Goal: Information Seeking & Learning: Learn about a topic

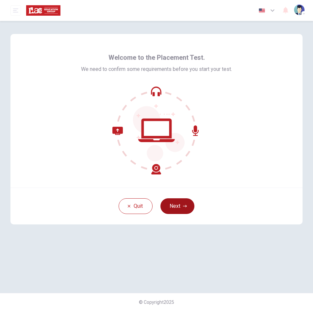
click at [182, 206] on button "Next" at bounding box center [177, 206] width 34 height 16
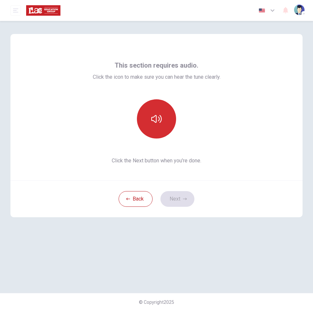
click at [152, 118] on icon "button" at bounding box center [156, 119] width 10 height 10
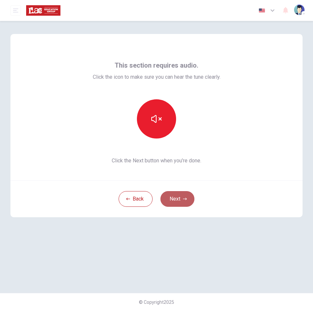
click at [180, 196] on button "Next" at bounding box center [177, 199] width 34 height 16
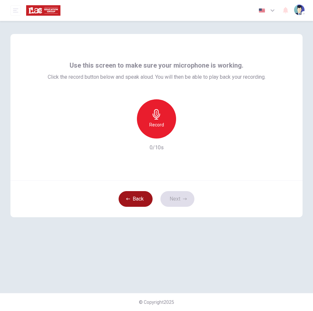
click at [145, 194] on button "Back" at bounding box center [135, 199] width 34 height 16
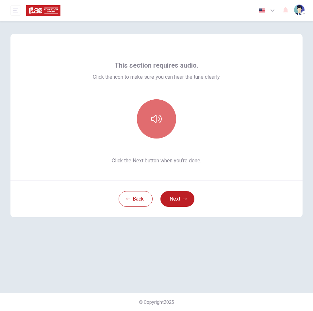
click at [151, 121] on icon "button" at bounding box center [156, 119] width 10 height 10
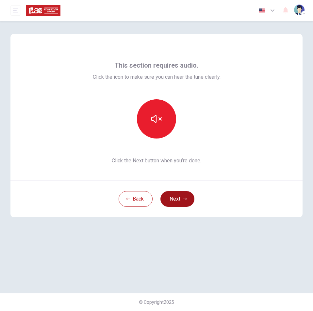
click at [177, 196] on button "Next" at bounding box center [177, 199] width 34 height 16
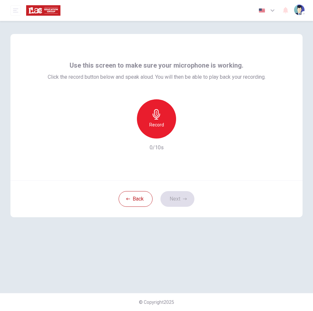
click at [158, 128] on h6 "Record" at bounding box center [156, 125] width 15 height 8
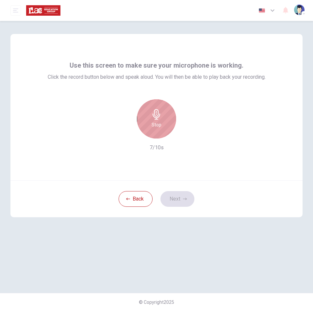
click at [162, 112] on div "Stop" at bounding box center [156, 118] width 39 height 39
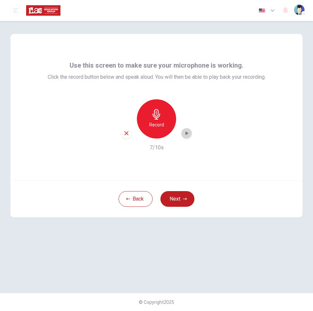
click at [187, 132] on icon "button" at bounding box center [186, 133] width 3 height 4
click at [187, 134] on icon "button" at bounding box center [186, 133] width 3 height 4
click at [188, 130] on icon "button" at bounding box center [186, 133] width 7 height 7
click at [189, 134] on div "button" at bounding box center [186, 133] width 10 height 10
click at [182, 195] on button "Next" at bounding box center [177, 199] width 34 height 16
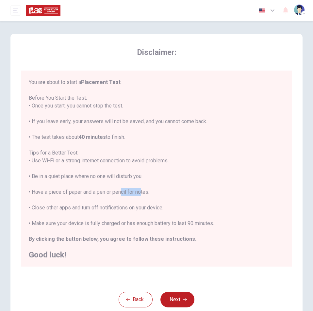
drag, startPoint x: 140, startPoint y: 190, endPoint x: 118, endPoint y: 190, distance: 21.5
click at [118, 190] on div "You are about to start a Placement Test . Before You Start the Test: • Once you…" at bounding box center [156, 168] width 255 height 180
drag, startPoint x: 101, startPoint y: 206, endPoint x: 129, endPoint y: 207, distance: 27.8
click at [129, 207] on div "You are about to start a Placement Test . Before You Start the Test: • Once you…" at bounding box center [156, 168] width 255 height 180
copy div "notifications"
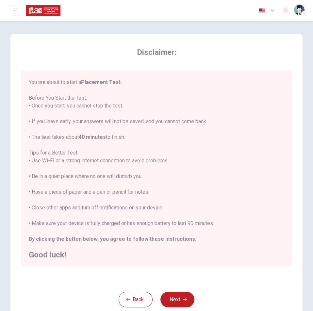
click at [209, 166] on div "You are about to start a Placement Test . Before You Start the Test: • Once you…" at bounding box center [156, 168] width 255 height 180
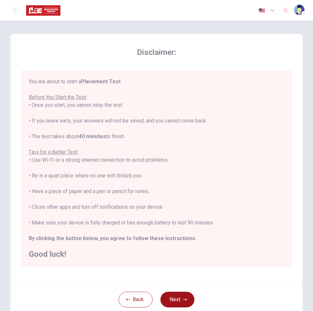
click at [175, 297] on button "Next" at bounding box center [177, 299] width 34 height 16
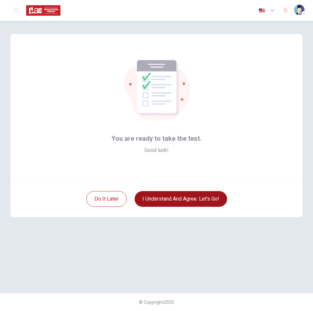
click at [185, 198] on button "I understand and agree. Let’s go!" at bounding box center [180, 199] width 92 height 16
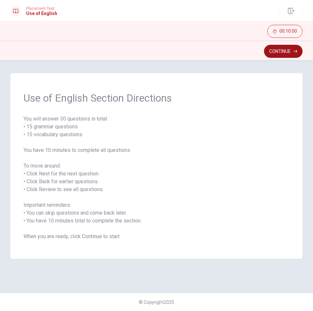
click at [285, 50] on button "Continue" at bounding box center [283, 51] width 38 height 13
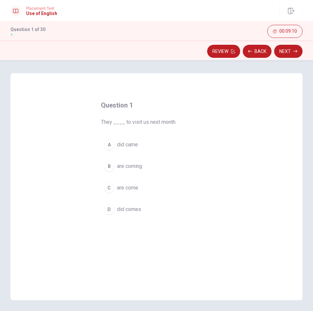
click at [108, 164] on div "B" at bounding box center [109, 166] width 10 height 10
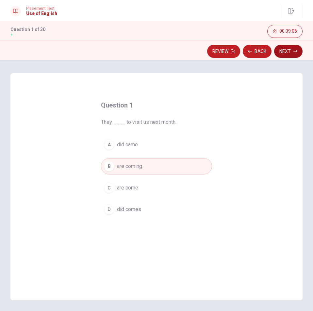
click at [287, 53] on button "Next" at bounding box center [288, 51] width 28 height 13
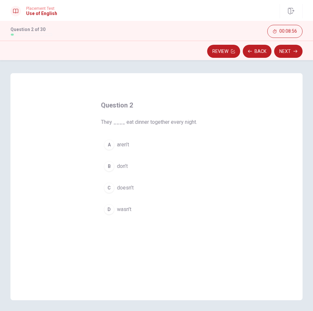
click at [120, 165] on span "don’t" at bounding box center [122, 166] width 11 height 8
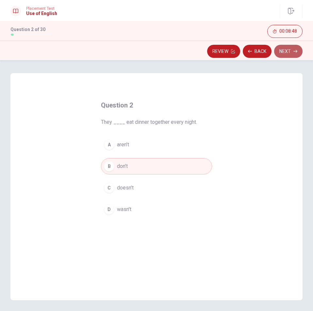
click at [281, 52] on button "Next" at bounding box center [288, 51] width 28 height 13
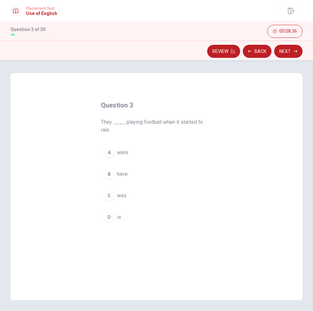
click at [120, 152] on span "were" at bounding box center [122, 152] width 11 height 8
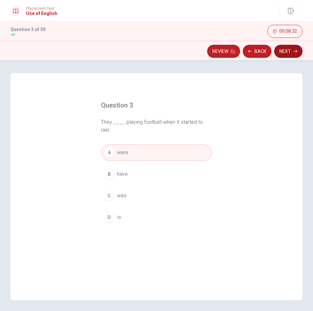
click at [287, 53] on button "Next" at bounding box center [288, 51] width 28 height 13
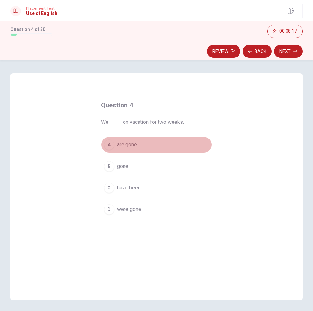
click at [124, 146] on span "are gone" at bounding box center [127, 145] width 20 height 8
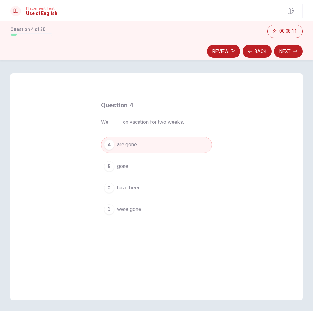
click at [141, 187] on button "C have been" at bounding box center [156, 187] width 111 height 16
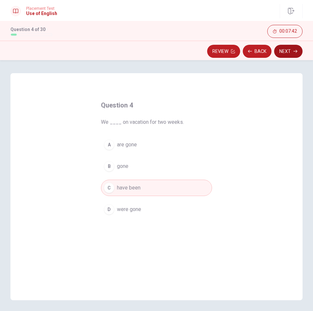
click at [283, 50] on button "Next" at bounding box center [288, 51] width 28 height 13
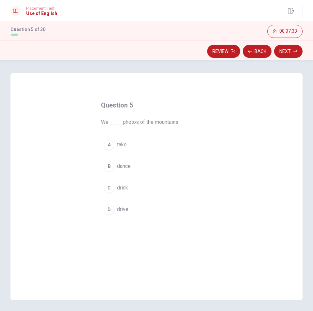
click at [118, 145] on span "take" at bounding box center [122, 145] width 10 height 8
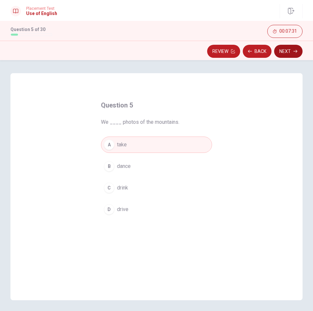
click at [286, 51] on button "Next" at bounding box center [288, 51] width 28 height 13
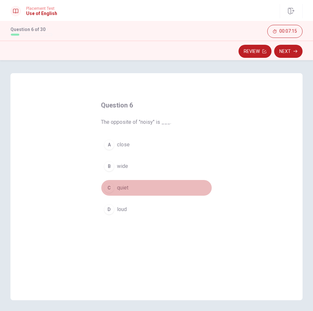
click at [111, 185] on div "C" at bounding box center [109, 187] width 10 height 10
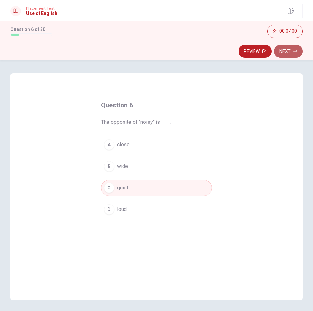
click at [288, 49] on button "Next" at bounding box center [288, 51] width 28 height 13
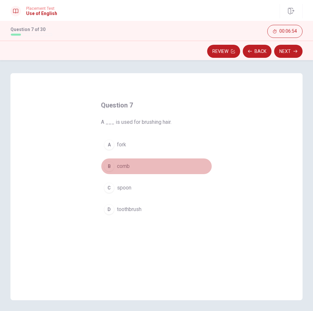
click at [120, 165] on span "comb" at bounding box center [123, 166] width 13 height 8
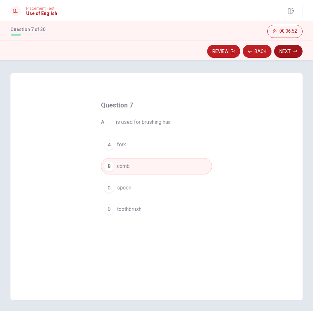
click at [287, 53] on button "Next" at bounding box center [288, 51] width 28 height 13
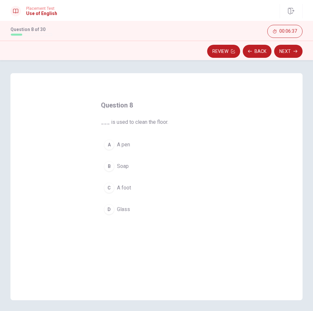
click at [120, 168] on span "Soap" at bounding box center [123, 166] width 12 height 8
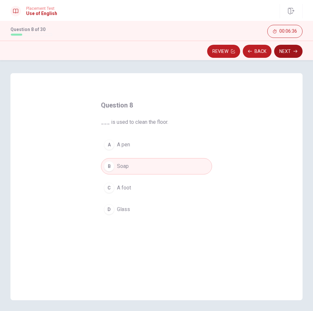
click at [287, 54] on button "Next" at bounding box center [288, 51] width 28 height 13
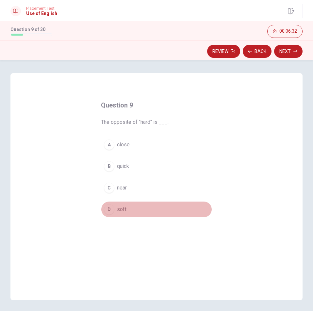
click at [117, 208] on span "soft" at bounding box center [121, 209] width 9 height 8
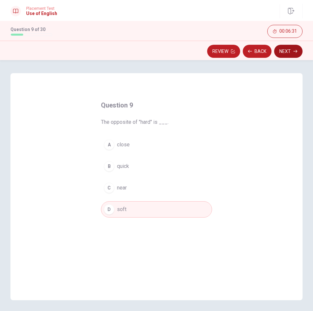
click at [287, 50] on button "Next" at bounding box center [288, 51] width 28 height 13
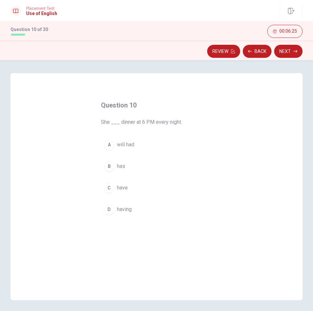
click at [115, 168] on button "B has" at bounding box center [156, 166] width 111 height 16
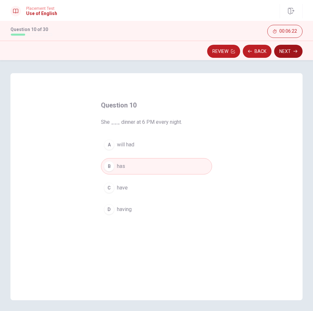
click at [286, 50] on button "Next" at bounding box center [288, 51] width 28 height 13
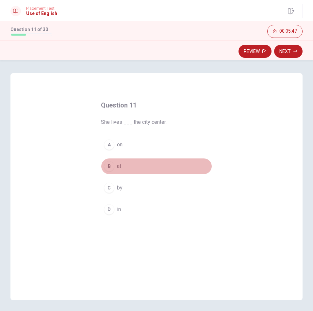
click at [109, 165] on div "B" at bounding box center [109, 166] width 10 height 10
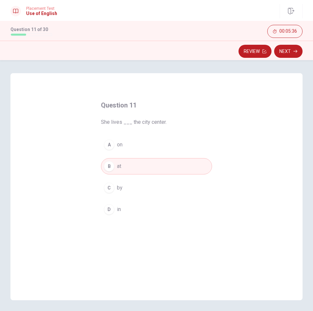
click at [140, 205] on button "D in" at bounding box center [156, 209] width 111 height 16
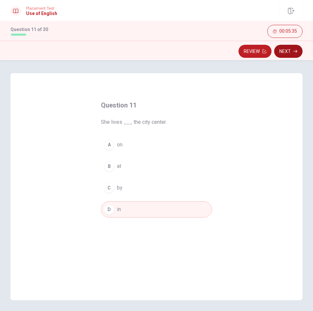
click at [290, 49] on button "Next" at bounding box center [288, 51] width 28 height 13
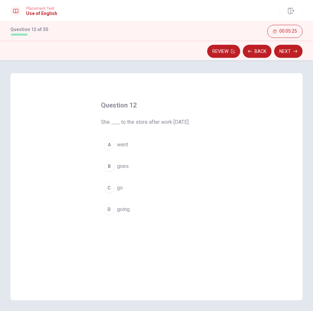
click at [121, 145] on span "went" at bounding box center [122, 145] width 11 height 8
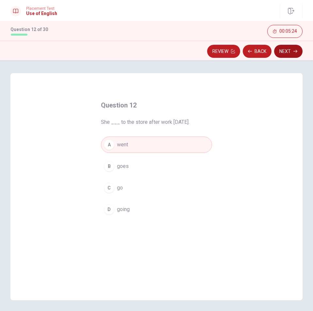
click at [283, 51] on button "Next" at bounding box center [288, 51] width 28 height 13
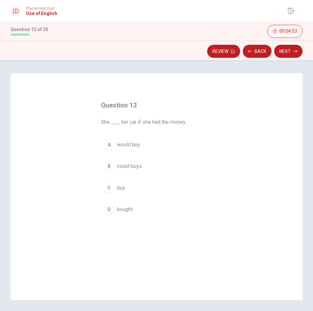
click at [120, 145] on span "would buy" at bounding box center [128, 145] width 23 height 8
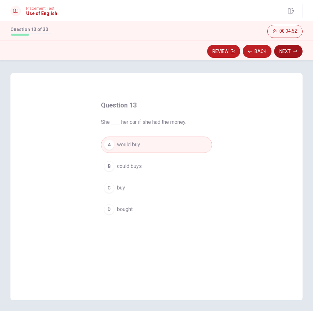
click at [292, 51] on button "Next" at bounding box center [288, 51] width 28 height 13
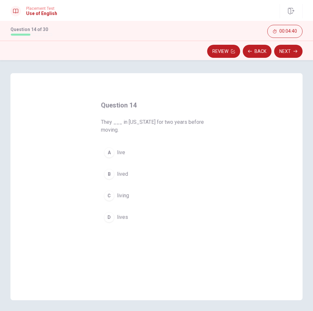
click at [120, 175] on span "lived" at bounding box center [122, 174] width 11 height 8
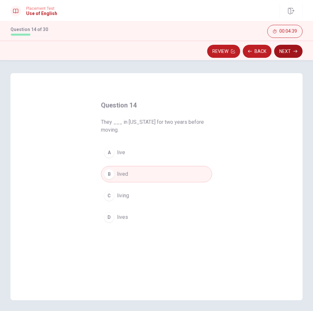
click at [286, 51] on button "Next" at bounding box center [288, 51] width 28 height 13
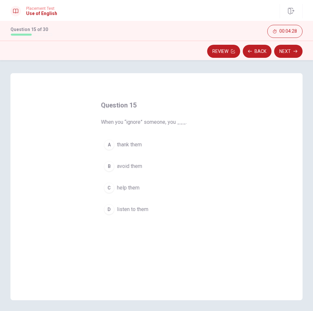
click at [133, 168] on span "avoid them" at bounding box center [129, 166] width 25 height 8
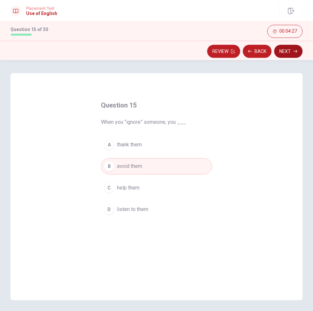
click at [294, 49] on button "Next" at bounding box center [288, 51] width 28 height 13
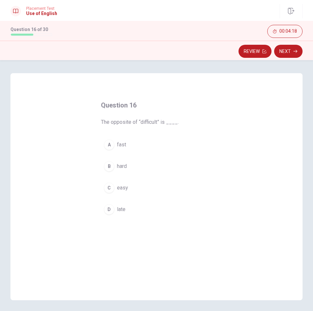
click at [115, 190] on button "C easy" at bounding box center [156, 187] width 111 height 16
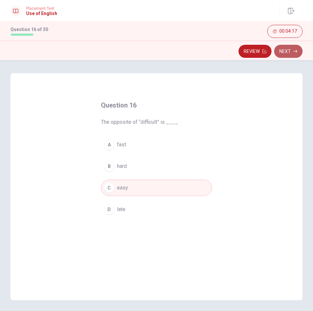
click at [288, 55] on button "Next" at bounding box center [288, 51] width 28 height 13
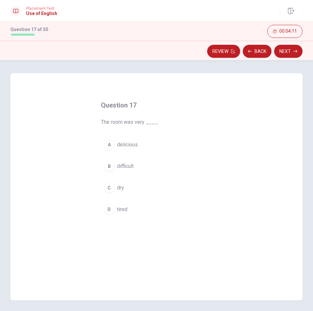
click at [117, 189] on span "dry" at bounding box center [120, 188] width 7 height 8
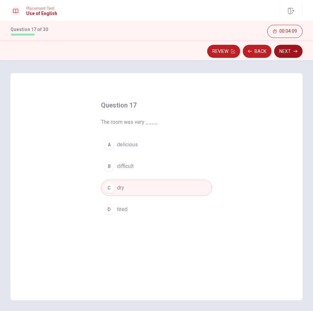
click at [288, 52] on button "Next" at bounding box center [288, 51] width 28 height 13
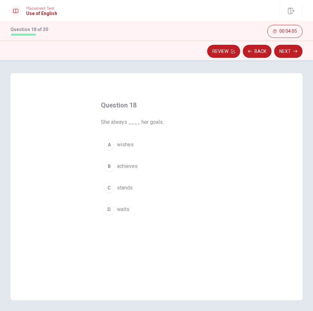
click at [128, 168] on span "achieves" at bounding box center [127, 166] width 21 height 8
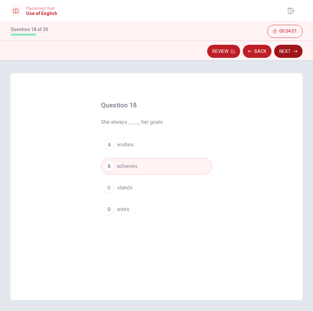
click at [285, 53] on button "Next" at bounding box center [288, 51] width 28 height 13
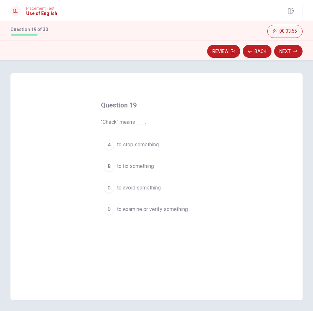
click at [144, 210] on span "to examine or verify something" at bounding box center [152, 209] width 71 height 8
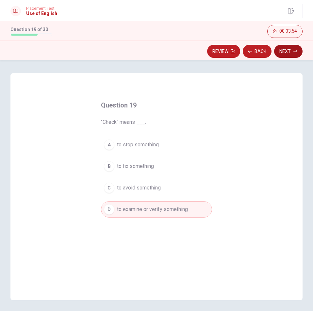
click at [285, 51] on button "Next" at bounding box center [288, 51] width 28 height 13
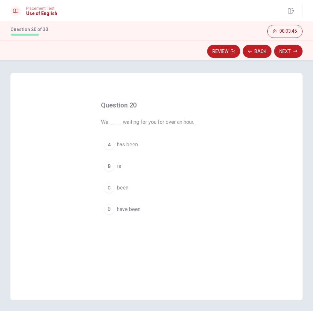
click at [129, 209] on span "have been" at bounding box center [128, 209] width 23 height 8
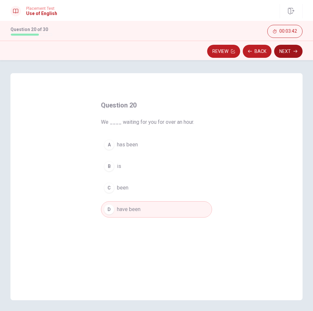
click at [286, 51] on button "Next" at bounding box center [288, 51] width 28 height 13
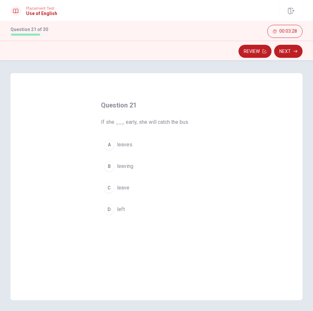
click at [120, 143] on span "leaves" at bounding box center [124, 145] width 15 height 8
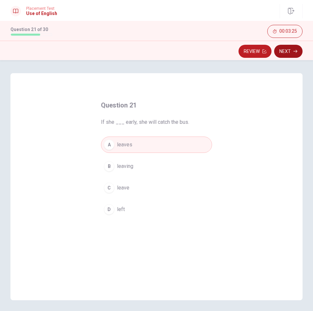
click at [285, 52] on button "Next" at bounding box center [288, 51] width 28 height 13
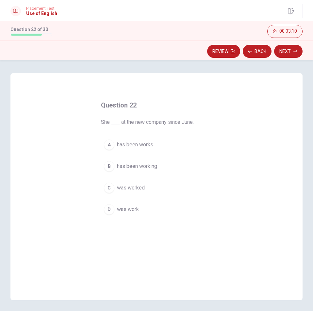
click at [144, 167] on span "has been working" at bounding box center [137, 166] width 40 height 8
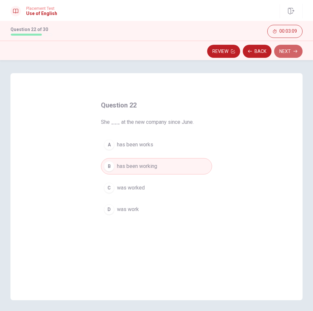
drag, startPoint x: 293, startPoint y: 50, endPoint x: 293, endPoint y: 54, distance: 4.6
click at [293, 54] on button "Next" at bounding box center [288, 51] width 28 height 13
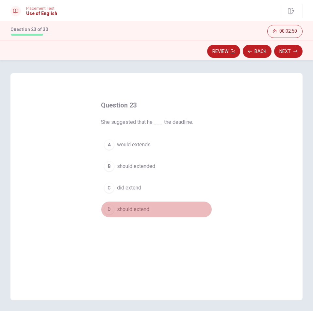
click at [144, 211] on span "should extend" at bounding box center [133, 209] width 32 height 8
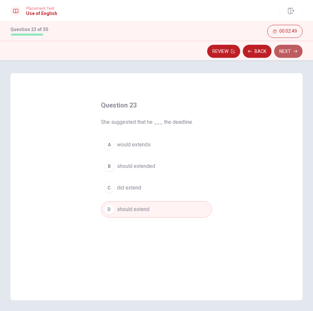
click at [284, 53] on button "Next" at bounding box center [288, 51] width 28 height 13
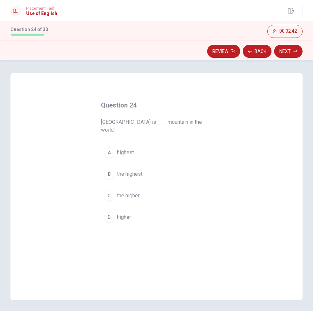
click at [132, 170] on span "the highest" at bounding box center [129, 174] width 25 height 8
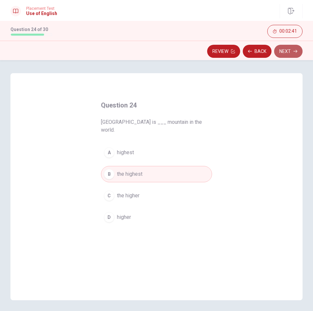
click at [294, 52] on icon "button" at bounding box center [295, 51] width 4 height 4
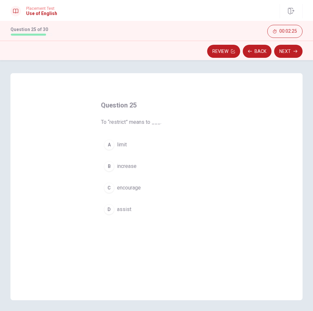
click at [120, 143] on span "limit" at bounding box center [122, 145] width 10 height 8
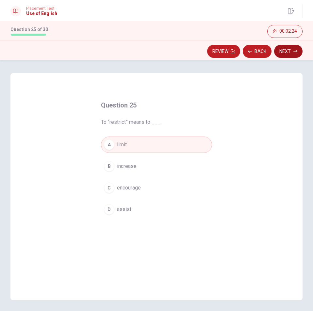
click at [296, 49] on icon "button" at bounding box center [295, 51] width 4 height 4
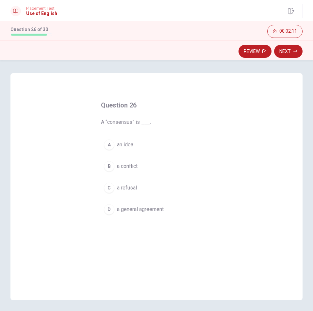
click at [136, 211] on span "a general agreement" at bounding box center [140, 209] width 47 height 8
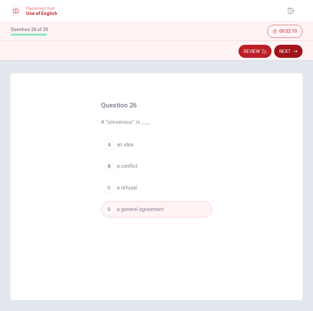
click at [289, 53] on button "Next" at bounding box center [288, 51] width 28 height 13
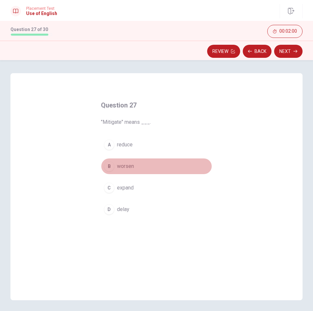
click at [123, 165] on span "worsen" at bounding box center [125, 166] width 17 height 8
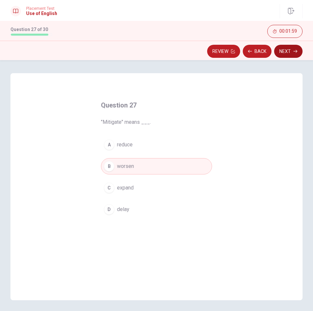
click at [290, 54] on button "Next" at bounding box center [288, 51] width 28 height 13
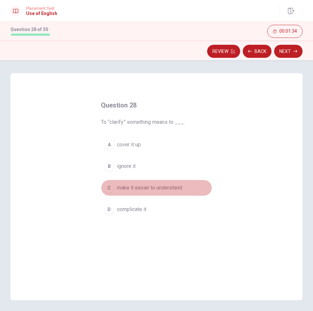
click at [131, 187] on span "make it easier to understand" at bounding box center [149, 188] width 65 height 8
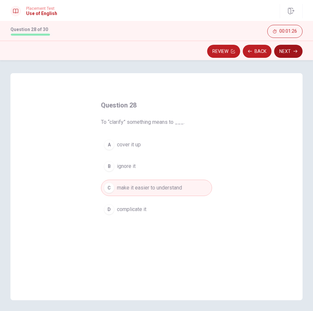
click at [296, 47] on button "Next" at bounding box center [288, 51] width 28 height 13
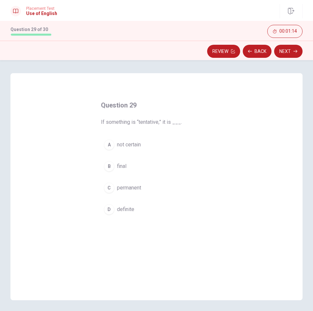
click at [126, 146] on span "not certain" at bounding box center [129, 145] width 24 height 8
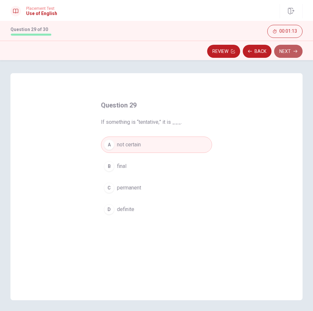
click at [285, 50] on button "Next" at bounding box center [288, 51] width 28 height 13
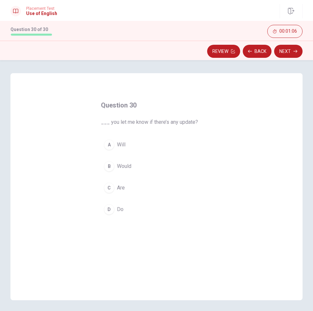
click at [119, 164] on span "Would" at bounding box center [124, 166] width 14 height 8
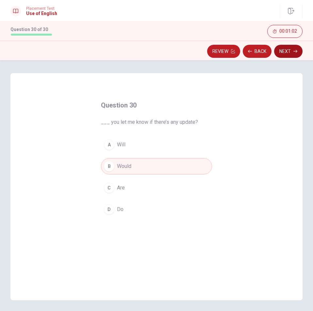
click at [283, 52] on button "Next" at bounding box center [288, 51] width 28 height 13
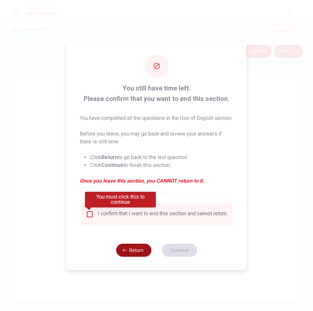
click at [135, 256] on button "Return" at bounding box center [133, 249] width 35 height 13
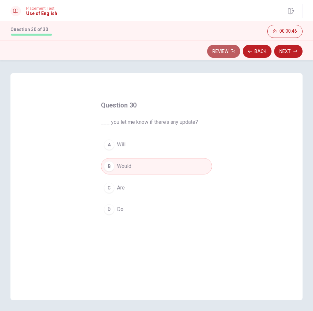
click at [222, 52] on button "Review" at bounding box center [223, 51] width 33 height 13
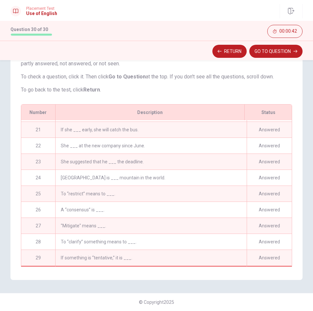
scroll to position [336, 0]
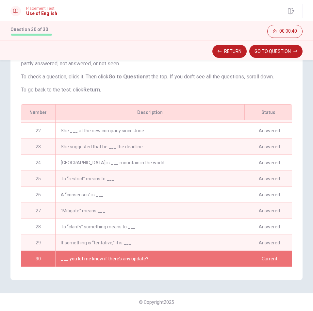
click at [247, 256] on div "Current" at bounding box center [268, 259] width 45 height 16
click at [276, 52] on button "GO TO QUESTION" at bounding box center [275, 51] width 53 height 13
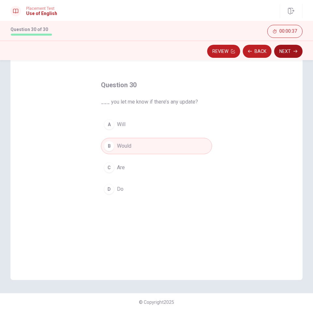
click at [287, 51] on button "Next" at bounding box center [288, 51] width 28 height 13
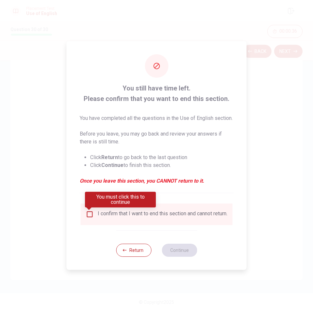
click at [136, 214] on div "I confirm that I want to end this section and cannot return." at bounding box center [163, 214] width 130 height 8
click at [88, 214] on input "You must click this to continue" at bounding box center [90, 214] width 8 height 8
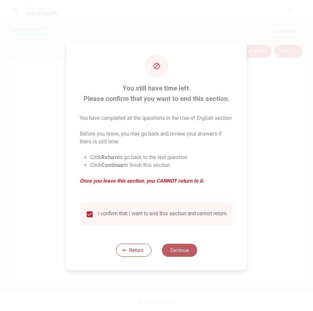
click at [167, 256] on button "Continue" at bounding box center [178, 249] width 35 height 13
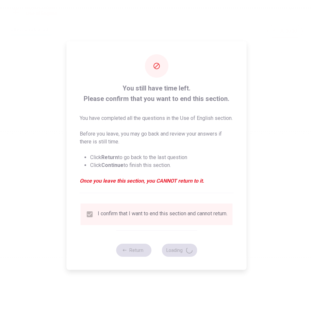
scroll to position [0, 0]
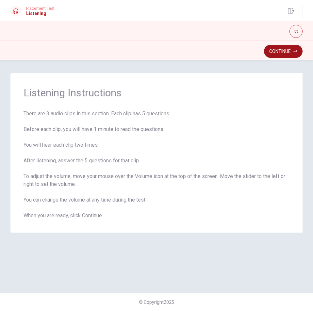
click at [279, 50] on button "Continue" at bounding box center [283, 51] width 38 height 13
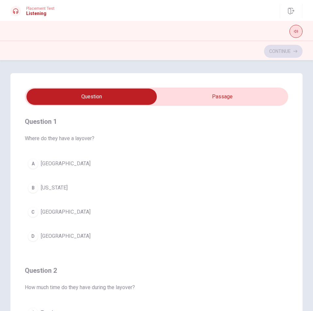
click at [298, 28] on button "button" at bounding box center [295, 31] width 13 height 13
type input "0.6"
drag, startPoint x: 296, startPoint y: 39, endPoint x: 289, endPoint y: 39, distance: 7.5
click at [289, 39] on span at bounding box center [289, 40] width 4 height 4
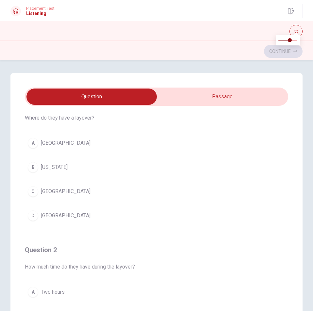
scroll to position [33, 0]
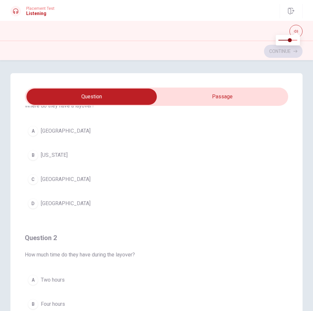
click at [220, 97] on input "checkbox" at bounding box center [91, 96] width 394 height 16
checkbox input "true"
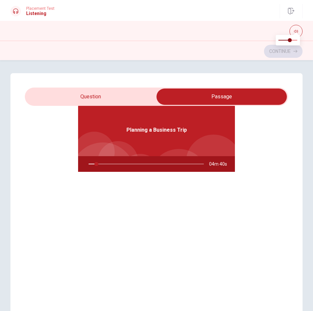
type input "7"
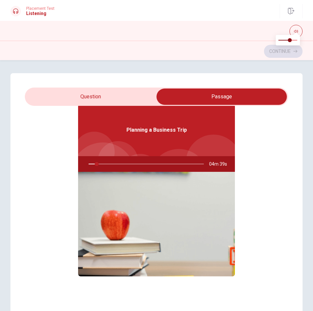
click at [136, 92] on input "checkbox" at bounding box center [221, 96] width 394 height 16
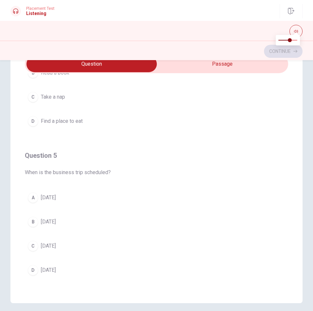
click at [56, 273] on span "[DATE]" at bounding box center [48, 270] width 15 height 8
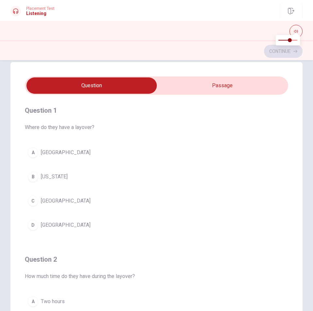
scroll to position [0, 0]
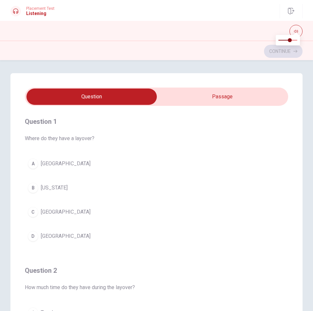
click at [50, 241] on button "D [GEOGRAPHIC_DATA]" at bounding box center [156, 236] width 263 height 16
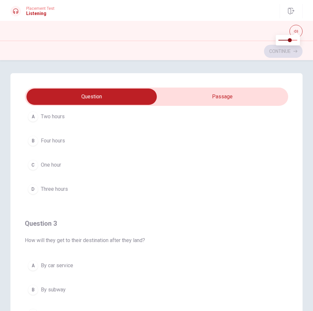
scroll to position [163, 0]
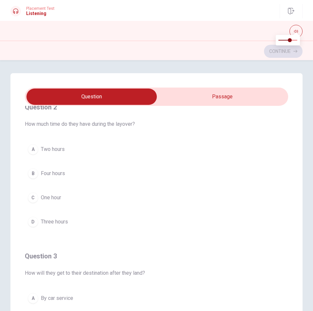
click at [55, 149] on span "Two hours" at bounding box center [53, 149] width 24 height 8
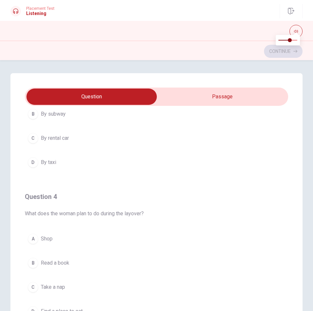
scroll to position [391, 0]
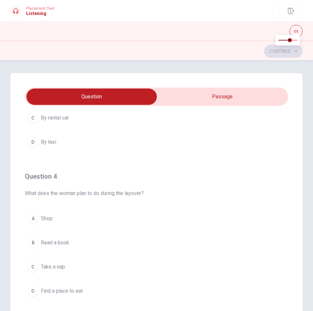
click at [68, 292] on span "Find a place to eat" at bounding box center [62, 291] width 42 height 8
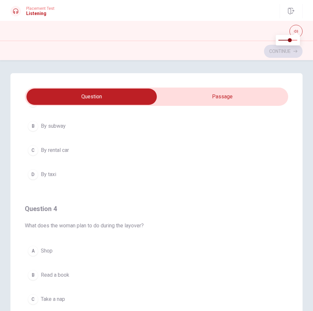
scroll to position [294, 0]
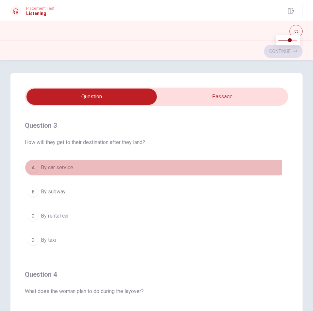
click at [53, 168] on span "By car service" at bounding box center [57, 167] width 32 height 8
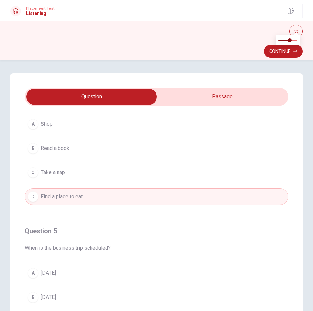
scroll to position [529, 0]
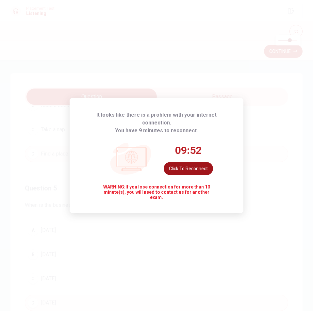
click at [201, 164] on button "Click to reconnect" at bounding box center [187, 168] width 49 height 13
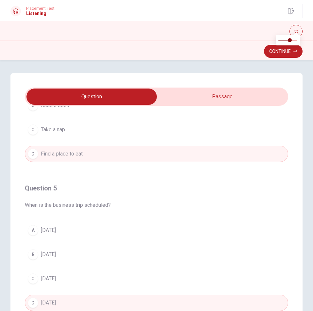
click at [232, 89] on input "checkbox" at bounding box center [91, 96] width 394 height 16
checkbox input "true"
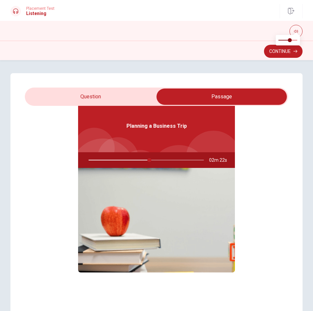
type input "53"
click at [137, 97] on input "checkbox" at bounding box center [221, 96] width 394 height 16
checkbox input "false"
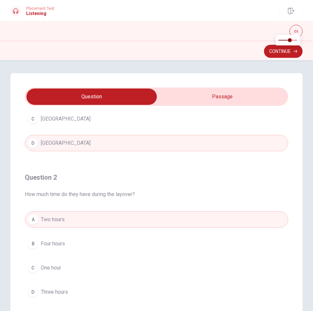
scroll to position [200, 0]
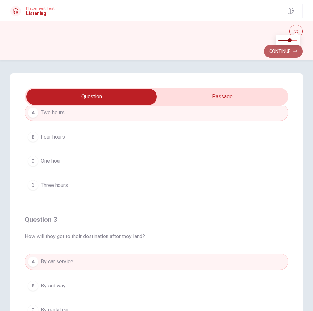
click at [287, 50] on button "Continue" at bounding box center [283, 51] width 38 height 13
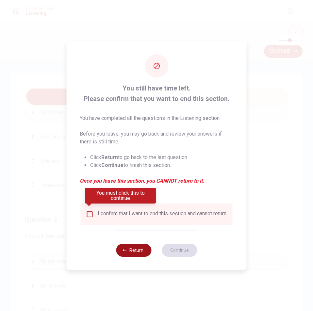
click at [138, 254] on button "Return" at bounding box center [133, 249] width 35 height 13
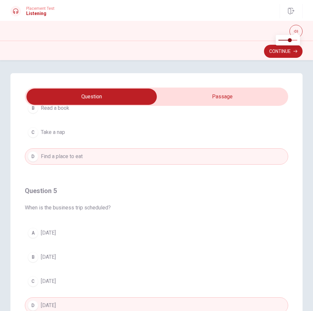
scroll to position [529, 0]
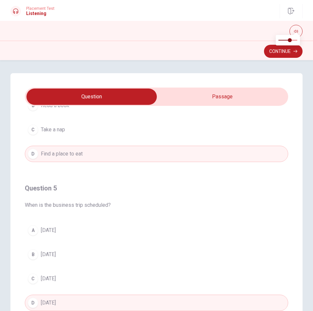
type input "57"
click at [253, 90] on input "checkbox" at bounding box center [91, 96] width 394 height 16
checkbox input "true"
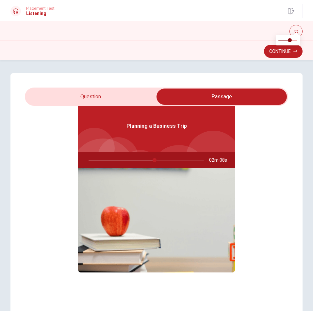
scroll to position [37, 0]
drag, startPoint x: 152, startPoint y: 160, endPoint x: 138, endPoint y: 161, distance: 14.7
click at [138, 161] on div at bounding box center [145, 160] width 128 height 16
type input "58"
click at [133, 94] on input "checkbox" at bounding box center [221, 96] width 394 height 16
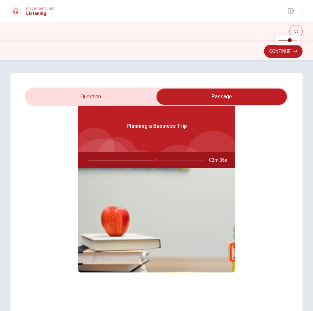
checkbox input "false"
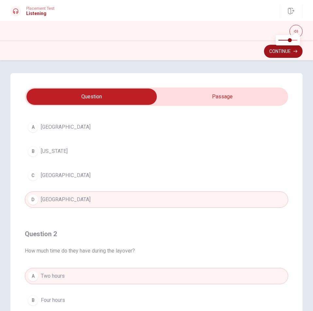
click at [292, 54] on button "Continue" at bounding box center [283, 51] width 38 height 13
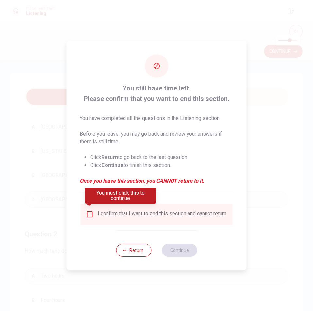
click at [91, 210] on input "You must click this to continue" at bounding box center [90, 214] width 8 height 8
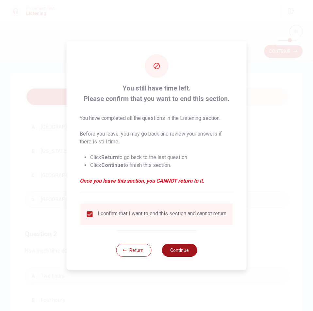
click at [179, 249] on button "Continue" at bounding box center [178, 249] width 35 height 13
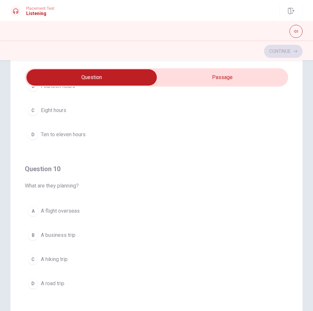
scroll to position [33, 0]
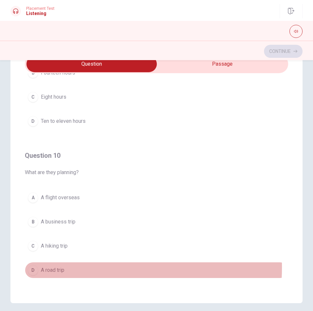
click at [60, 267] on span "A road trip" at bounding box center [52, 270] width 23 height 8
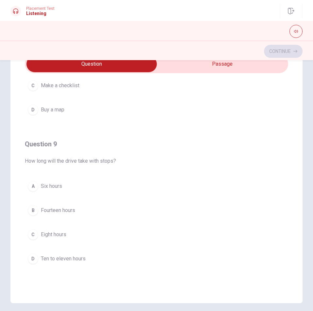
scroll to position [391, 0]
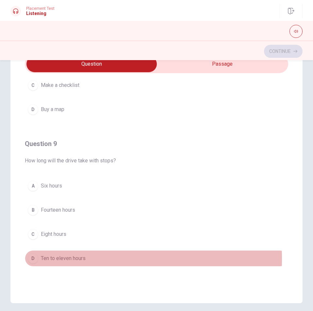
click at [66, 258] on span "Ten to eleven hours" at bounding box center [63, 258] width 45 height 8
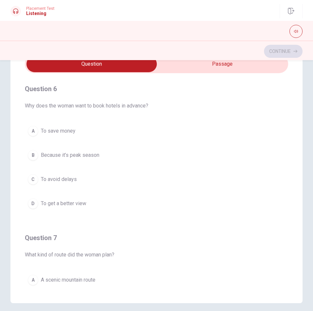
scroll to position [0, 0]
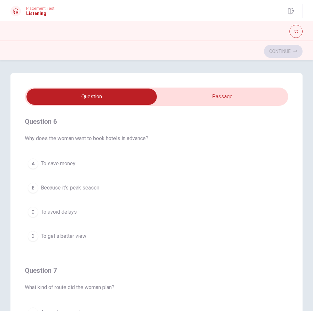
click at [83, 186] on span "Because it’s peak season" at bounding box center [70, 188] width 58 height 8
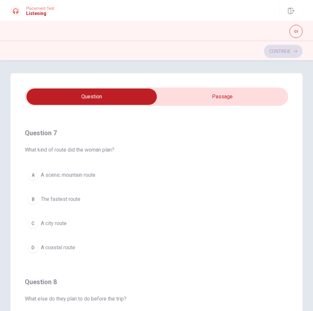
scroll to position [137, 0]
click at [77, 176] on span "A scenic mountain route" at bounding box center [68, 175] width 54 height 8
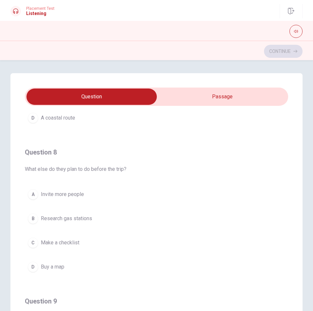
scroll to position [268, 0]
click at [62, 238] on span "Make a checklist" at bounding box center [60, 242] width 38 height 8
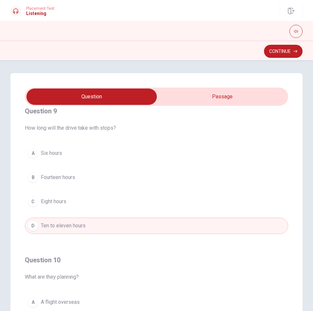
scroll to position [529, 0]
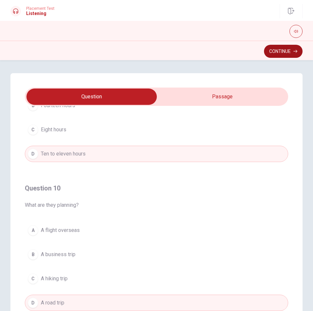
click at [285, 53] on button "Continue" at bounding box center [283, 51] width 38 height 13
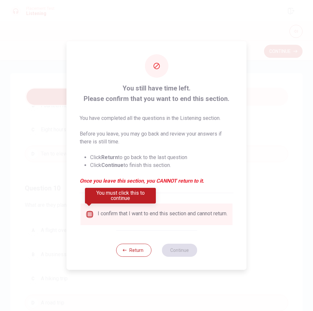
click at [87, 212] on input "You must click this to continue" at bounding box center [90, 214] width 8 height 8
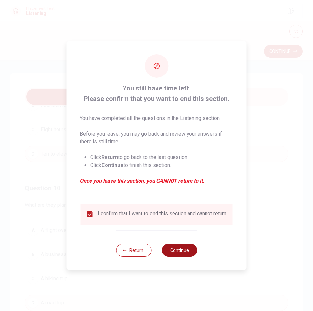
click at [185, 250] on button "Continue" at bounding box center [178, 249] width 35 height 13
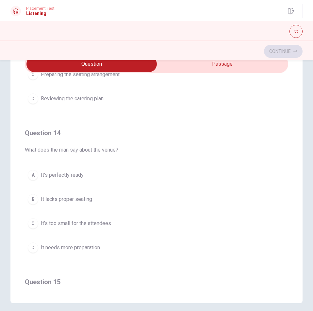
scroll to position [398, 0]
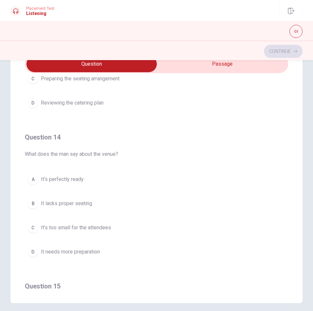
click at [81, 178] on span "It’s perfectly ready" at bounding box center [62, 179] width 43 height 8
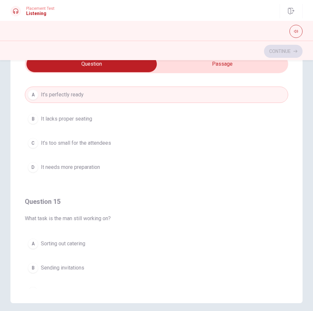
scroll to position [529, 0]
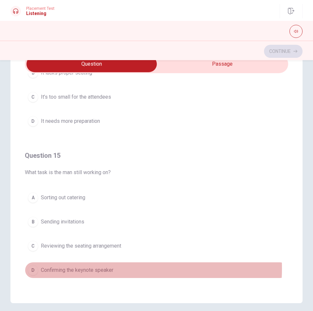
click at [99, 268] on span "Confirming the keynote speaker" at bounding box center [77, 270] width 72 height 8
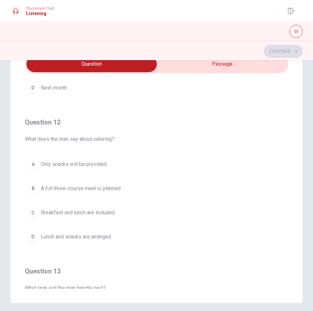
scroll to position [39, 0]
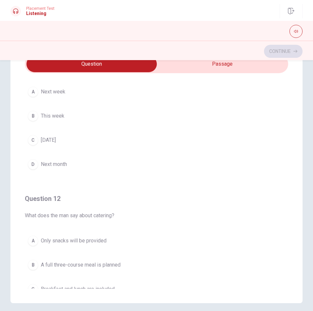
click at [54, 112] on span "This week" at bounding box center [52, 116] width 23 height 8
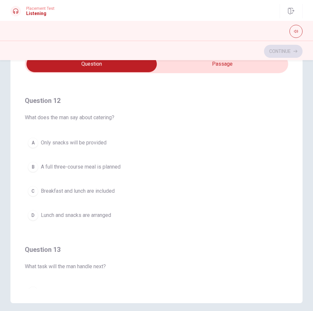
scroll to position [170, 0]
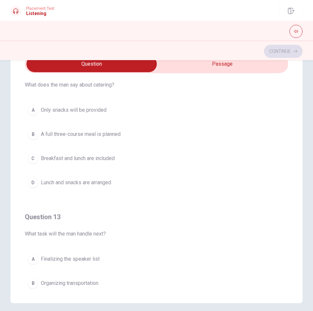
click at [107, 185] on span "Lunch and snacks are arranged" at bounding box center [76, 182] width 70 height 8
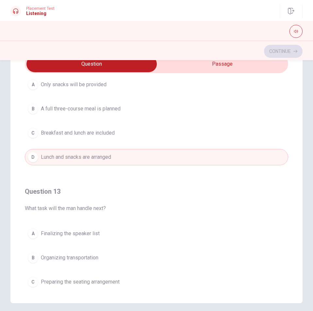
scroll to position [268, 0]
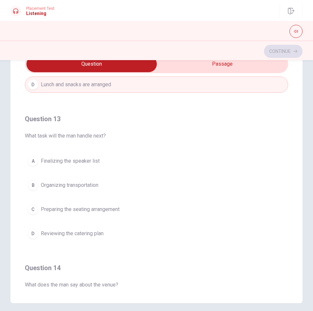
click at [92, 161] on span "Finalizing the speaker list" at bounding box center [70, 161] width 59 height 8
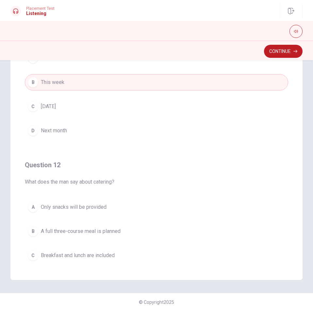
scroll to position [0, 0]
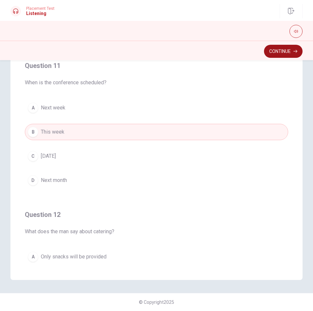
click at [282, 53] on button "Continue" at bounding box center [283, 51] width 38 height 13
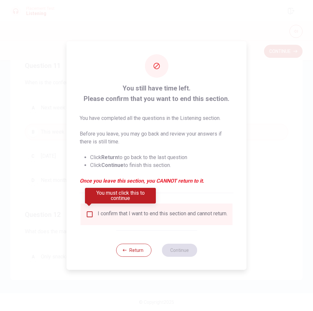
click at [91, 215] on input "You must click this to continue" at bounding box center [90, 214] width 8 height 8
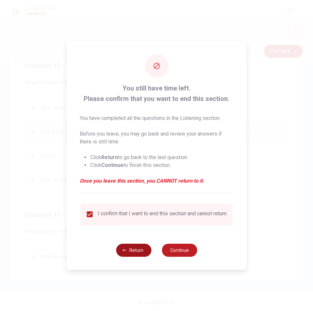
click at [134, 247] on button "Return" at bounding box center [133, 249] width 35 height 13
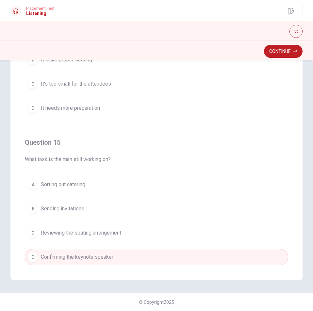
scroll to position [529, 0]
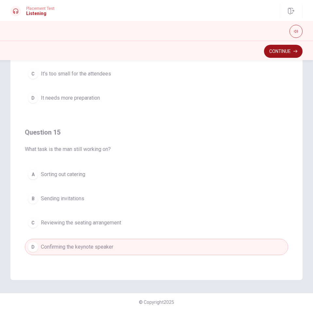
click at [281, 54] on button "Continue" at bounding box center [283, 51] width 38 height 13
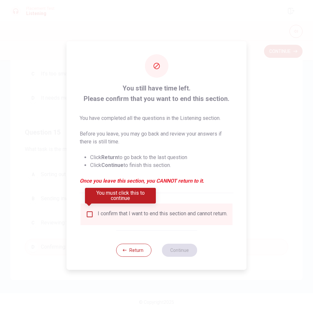
click at [99, 211] on div "I confirm that I want to end this section and cannot return." at bounding box center [163, 214] width 130 height 8
click at [86, 212] on input "You must click this to continue" at bounding box center [90, 214] width 8 height 8
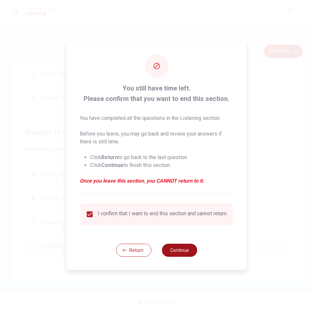
click at [189, 253] on button "Continue" at bounding box center [178, 249] width 35 height 13
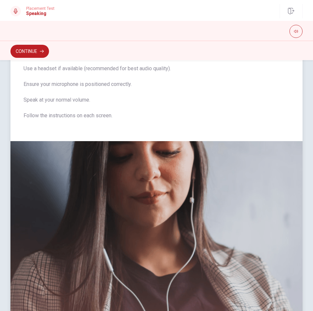
scroll to position [0, 0]
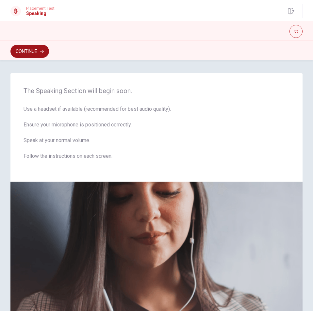
click at [37, 46] on button "Continue" at bounding box center [29, 51] width 38 height 13
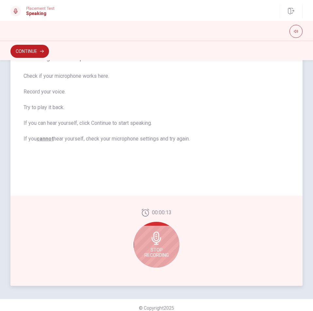
scroll to position [78, 0]
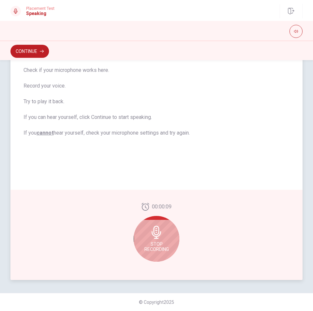
click at [157, 243] on span "Stop Recording" at bounding box center [156, 246] width 24 height 10
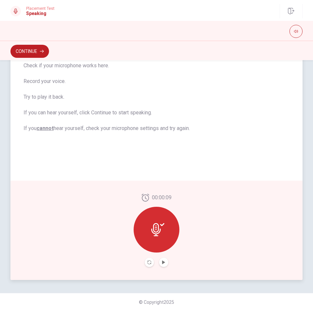
scroll to position [73, 0]
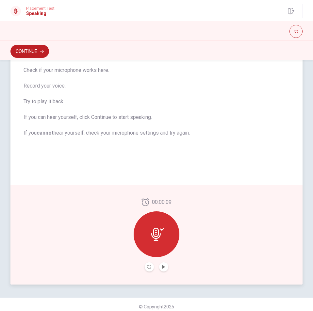
click at [165, 268] on button "Play Audio" at bounding box center [163, 266] width 9 height 9
click at [148, 267] on icon "Record Again" at bounding box center [149, 267] width 4 height 4
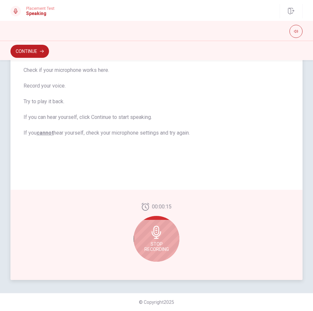
click at [155, 242] on span "Stop Recording" at bounding box center [156, 246] width 24 height 10
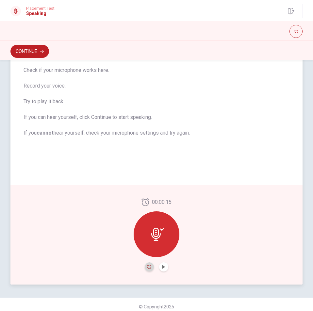
click at [147, 265] on icon "Record Again" at bounding box center [149, 267] width 4 height 4
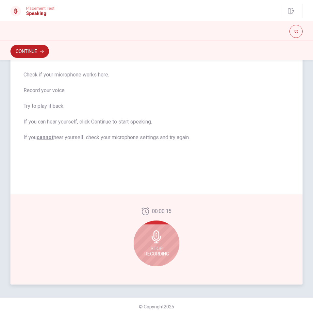
scroll to position [78, 0]
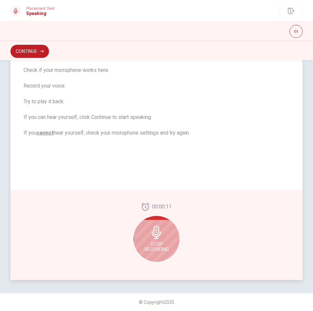
click at [152, 237] on icon at bounding box center [156, 231] width 13 height 13
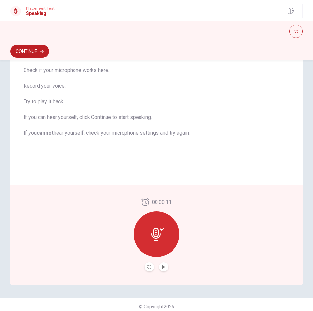
click at [161, 263] on button "Play Audio" at bounding box center [163, 266] width 9 height 9
click at [150, 268] on button "Record Again" at bounding box center [149, 266] width 9 height 9
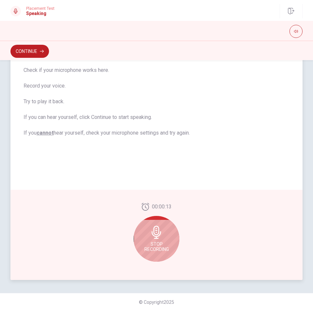
click at [155, 238] on icon at bounding box center [155, 231] width 9 height 13
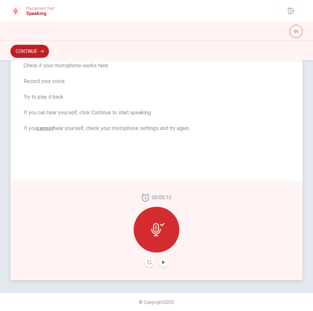
scroll to position [73, 0]
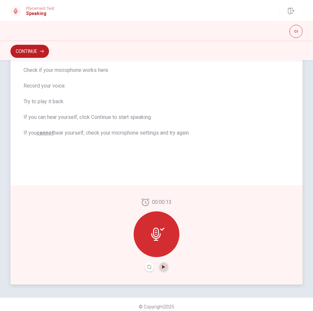
click at [162, 266] on icon "Play Audio" at bounding box center [163, 267] width 3 height 4
click at [149, 267] on icon "Record Again" at bounding box center [149, 267] width 4 height 4
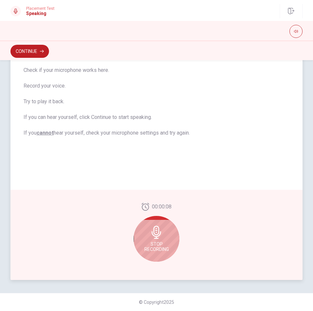
click at [156, 245] on span "Stop Recording" at bounding box center [156, 246] width 24 height 10
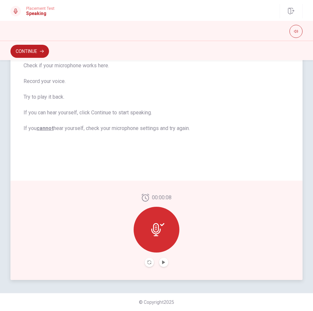
scroll to position [73, 0]
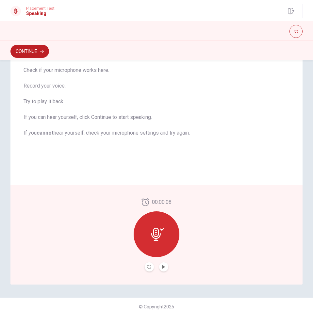
click at [160, 266] on button "Play Audio" at bounding box center [163, 266] width 9 height 9
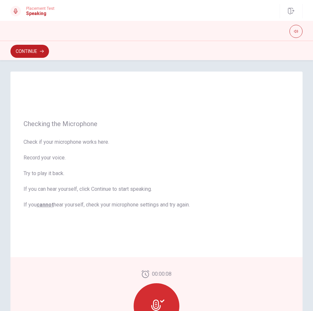
scroll to position [0, 0]
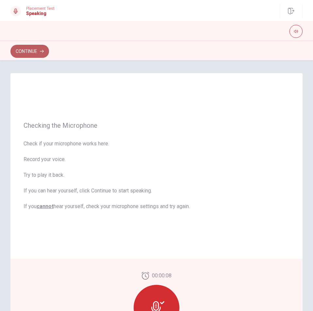
click at [18, 49] on button "Continue" at bounding box center [29, 51] width 38 height 13
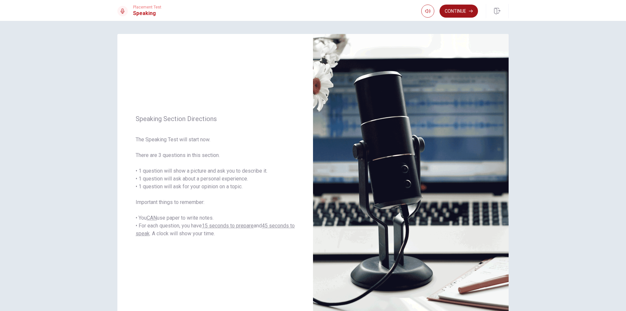
click at [312, 10] on button "Continue" at bounding box center [459, 11] width 38 height 13
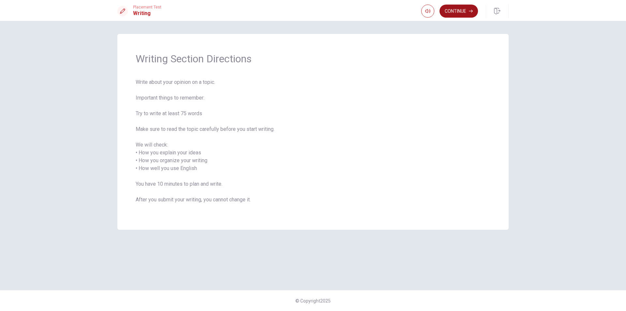
click at [312, 12] on button "Continue" at bounding box center [459, 11] width 38 height 13
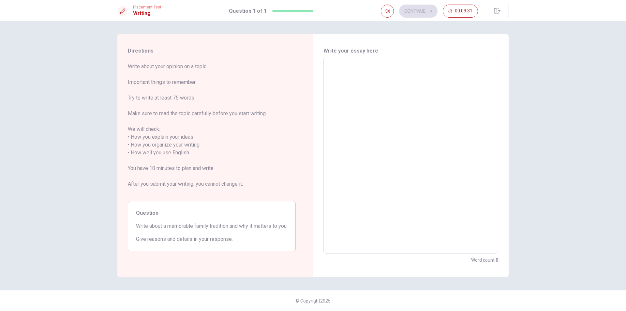
click at [312, 96] on textarea at bounding box center [411, 155] width 166 height 186
type textarea "M"
type textarea "x"
type textarea "My"
type textarea "x"
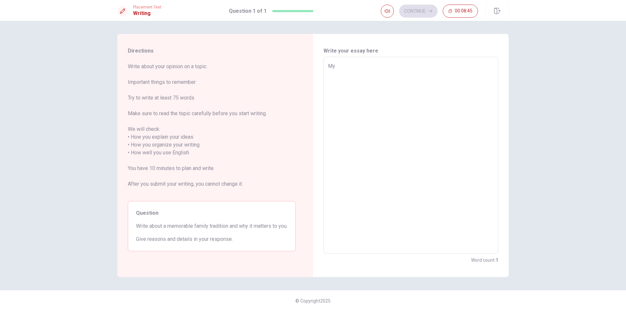
type textarea "My"
type textarea "x"
type textarea "My f"
type textarea "x"
type textarea "My fa"
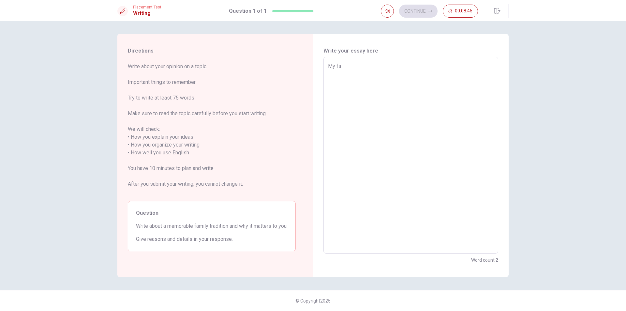
type textarea "x"
type textarea "My fam"
type textarea "x"
type textarea "My fami"
type textarea "x"
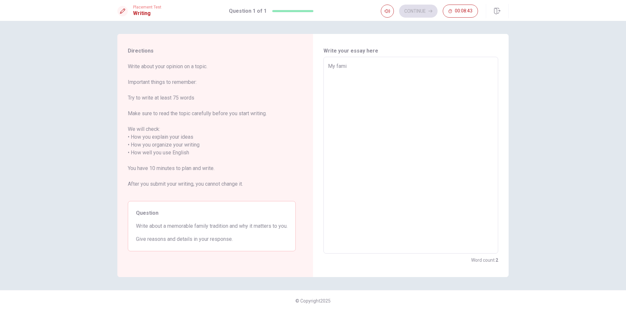
type textarea "My famil"
type textarea "x"
type textarea "My family"
type textarea "x"
type textarea "My family"
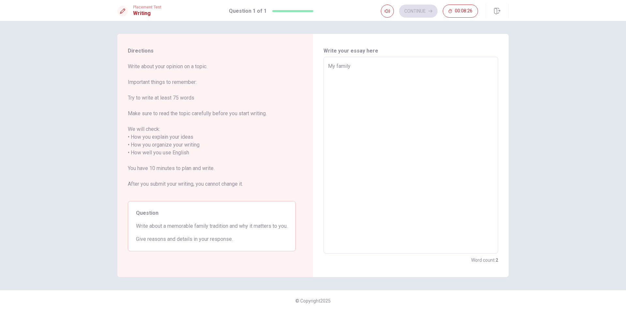
type textarea "x"
type textarea "My family"
type textarea "x"
type textarea "My family a"
type textarea "x"
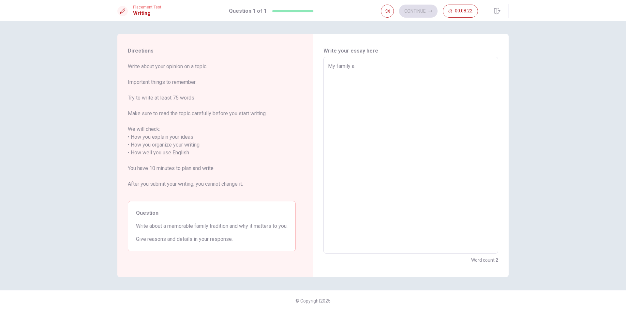
type textarea "My family ar"
type textarea "x"
type textarea "My family are"
type textarea "x"
type textarea "My family ar"
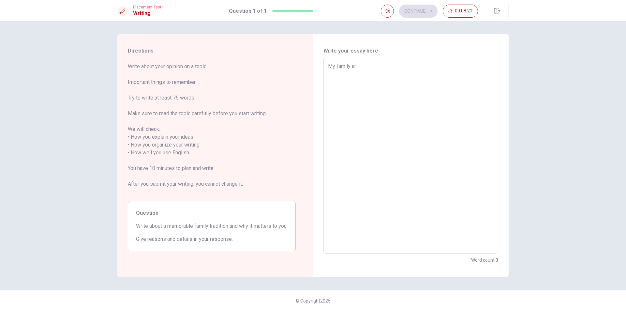
type textarea "x"
type textarea "My family a"
type textarea "x"
type textarea "My family"
type textarea "x"
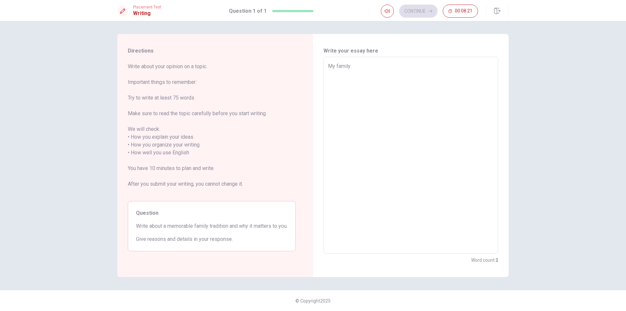
type textarea "My family i"
type textarea "x"
type textarea "My family is"
type textarea "x"
type textarea "My family is"
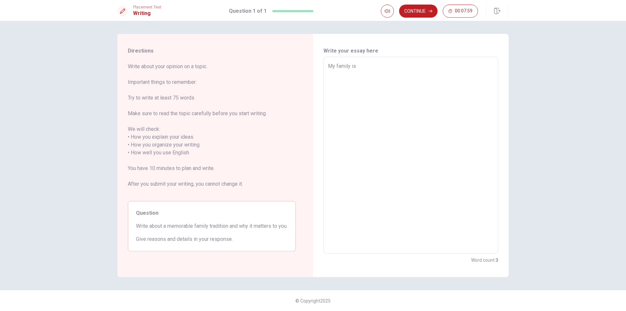
type textarea "x"
type textarea "My family is h"
type textarea "x"
type textarea "My family is ha"
type textarea "x"
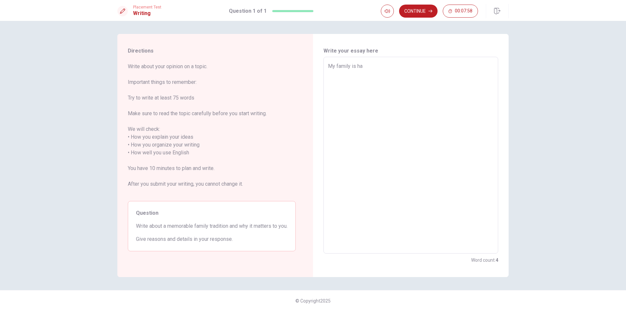
type textarea "My family is has"
type textarea "x"
type textarea "My family is ha"
type textarea "x"
type textarea "My family is h"
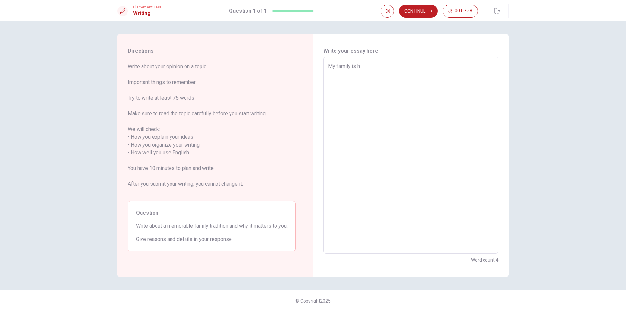
type textarea "x"
type textarea "My family is"
type textarea "x"
type textarea "My family is"
type textarea "x"
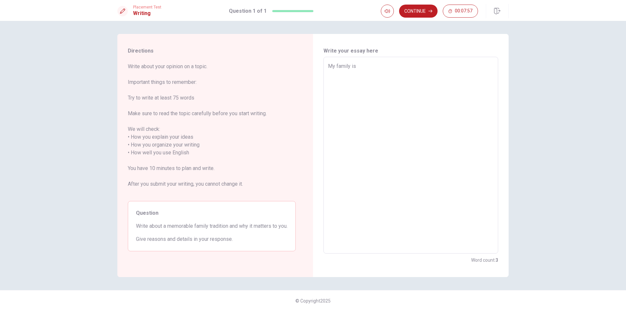
type textarea "My family i"
type textarea "x"
type textarea "My family"
type textarea "x"
type textarea "My family h"
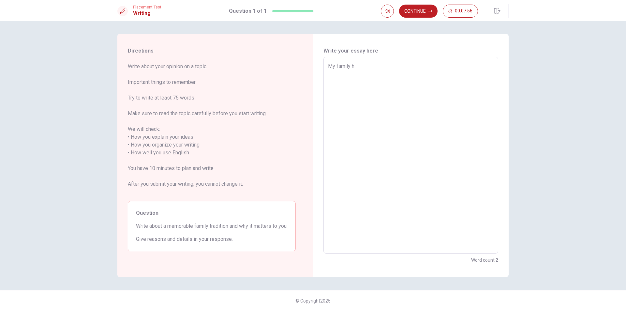
type textarea "x"
type textarea "My family ha"
type textarea "x"
type textarea "My family has"
type textarea "x"
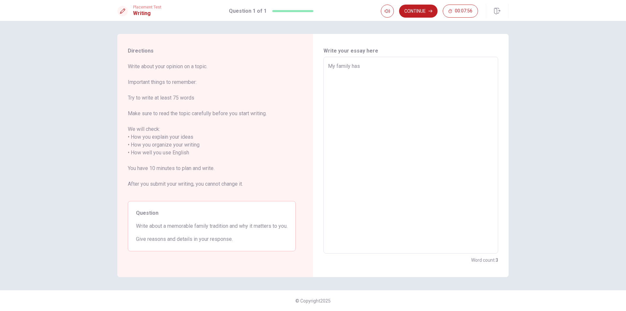
type textarea "My family has"
type textarea "x"
type textarea "My family has a"
type textarea "x"
type textarea "My family has a"
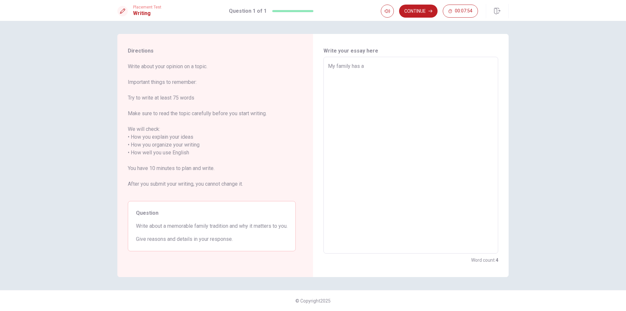
type textarea "x"
type textarea "My family has a t"
type textarea "x"
type textarea "My family has a tr"
type textarea "x"
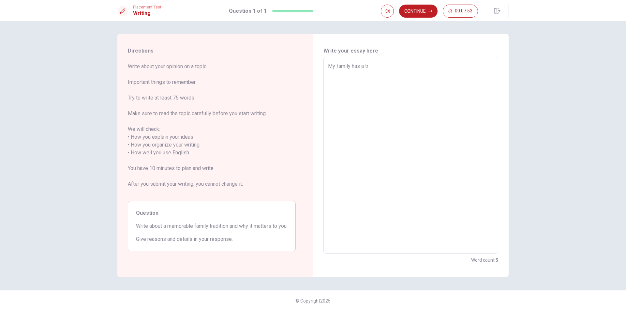
type textarea "My family has a tra"
type textarea "x"
type textarea "My family has a trad"
type textarea "x"
type textarea "My family has a tradi"
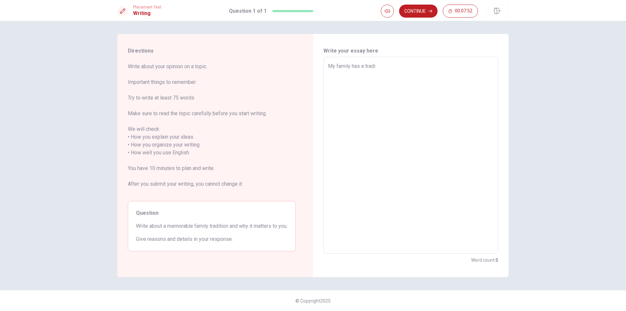
type textarea "x"
type textarea "My family has a tradit"
type textarea "x"
type textarea "My family has a traditi"
type textarea "x"
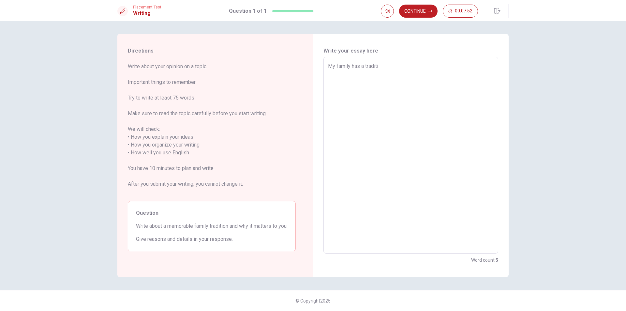
type textarea "My family has a traditio"
type textarea "x"
type textarea "My family has a tradition"
type textarea "x"
type textarea "My family has a tradition"
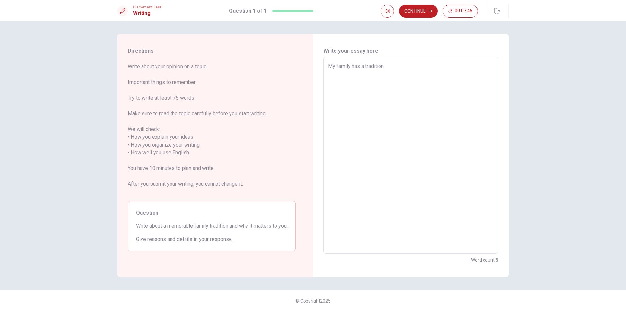
type textarea "x"
type textarea "My family has a tradition t"
type textarea "x"
type textarea "My family has a tradition tr"
type textarea "x"
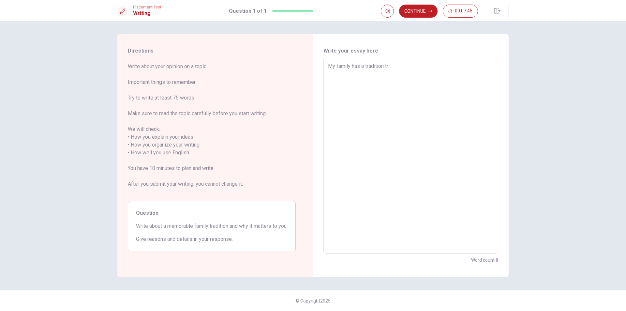
type textarea "My family has a tradition tra"
type textarea "x"
type textarea "My family has a tradition trav"
type textarea "x"
type textarea "My family has a tradition trave"
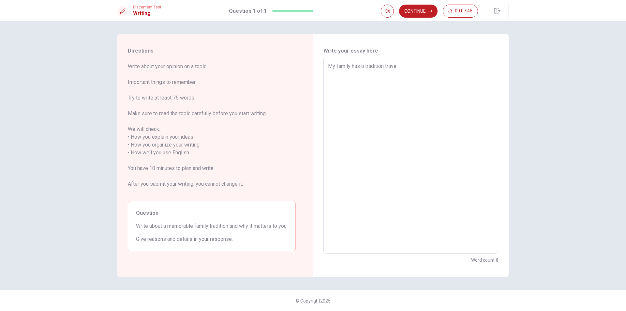
type textarea "x"
type textarea "My family has a tradition travel"
type textarea "x"
type textarea "My family has a tradition traveli"
type textarea "x"
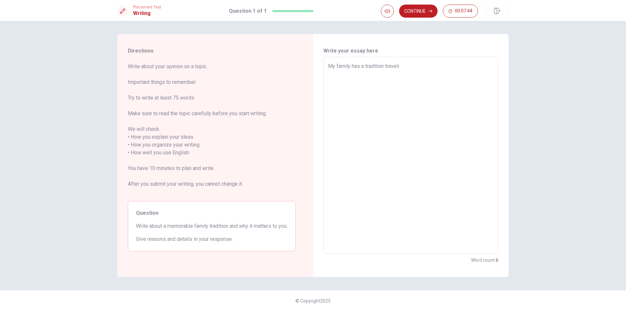
type textarea "My family has a tradition travelin"
type textarea "x"
type textarea "My family has a tradition traveling"
type textarea "x"
type textarea "My family has a tradition traveling"
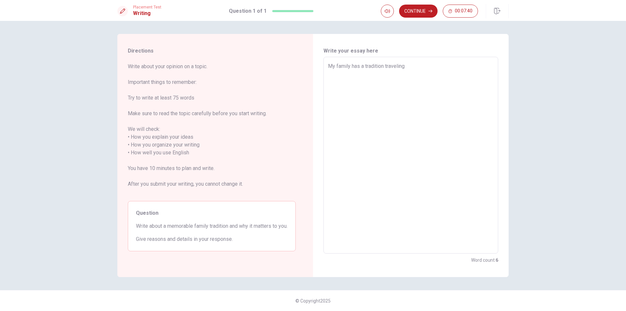
type textarea "x"
type textarea "My family has a tradition traveling r"
type textarea "x"
type textarea "My family has a tradition traveling re"
type textarea "x"
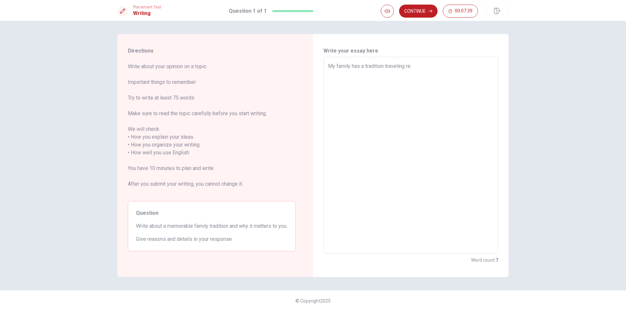
type textarea "My family has a tradition traveling reg"
type textarea "x"
type textarea "My family has a tradition traveling regu"
type textarea "x"
type textarea "My family has a tradition traveling regul"
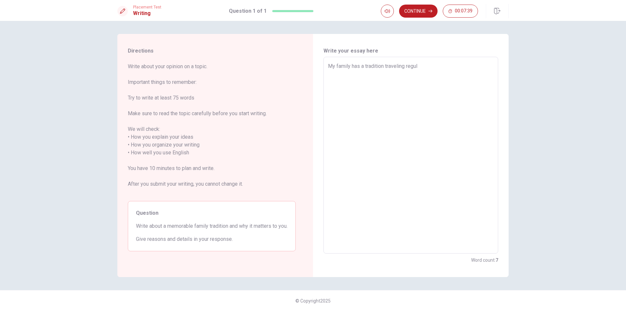
type textarea "x"
type textarea "My family has a tradition traveling regula"
type textarea "x"
type textarea "My family has a tradition traveling regular"
type textarea "x"
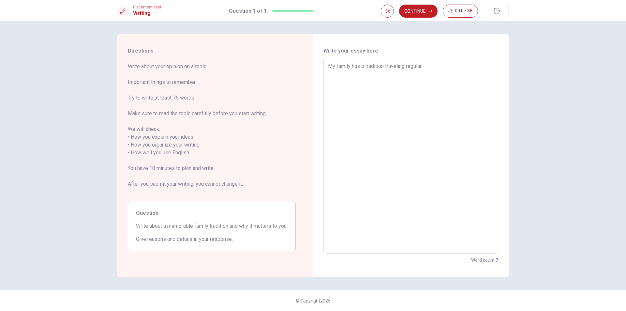
type textarea "My family has a tradition traveling regulary"
type textarea "x"
type textarea "My family has a tradition traveling regulary."
type textarea "x"
type textarea "My family has a tradition traveling regulary"
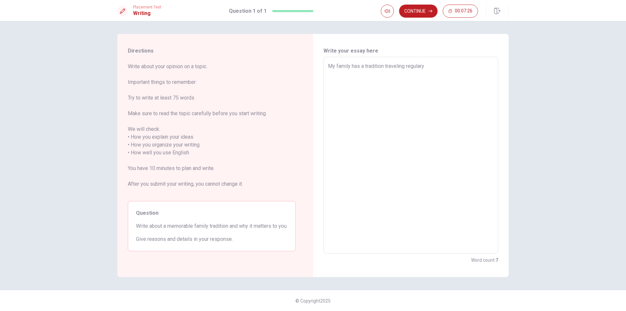
type textarea "x"
type textarea "My family has a tradition traveling regular"
type textarea "x"
type textarea "My family has a tradition traveling regularl"
type textarea "x"
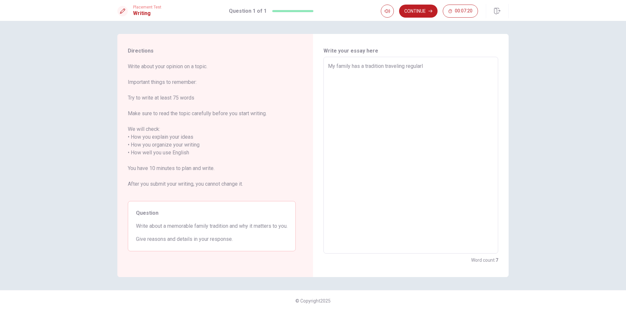
type textarea "My family has a tradition traveling regularly"
type textarea "x"
type textarea "My family has a tradition traveling regularly."
type textarea "x"
type textarea "My family has a tradition otraveling regularly."
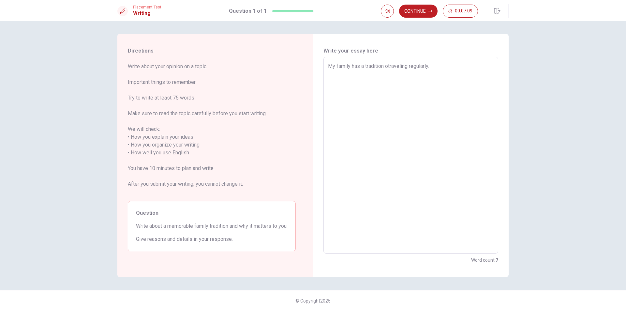
type textarea "x"
type textarea "My family has a tradition oftraveling regularly."
type textarea "x"
type textarea "My family has a tradition of traveling regularly."
type textarea "x"
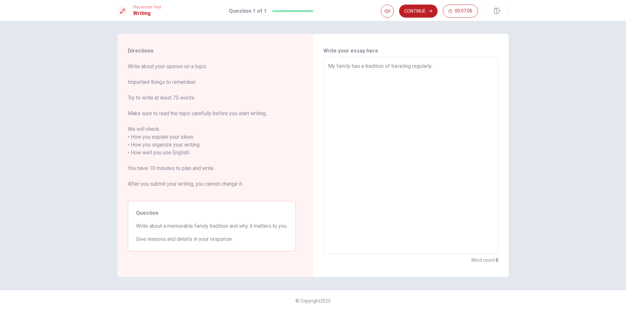
type textarea "My family has a tradition of traveling regularly."
type textarea "x"
type textarea "My family has a tradition of traveling regularly. T"
type textarea "x"
type textarea "My family has a tradition of traveling regularly. Th"
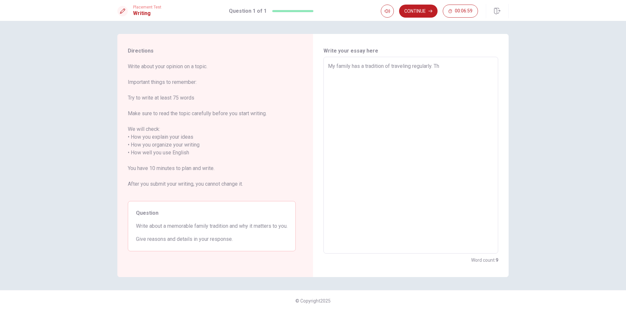
type textarea "x"
type textarea "My family has a tradition of traveling regularly. The"
type textarea "x"
type textarea "My family has a tradition of traveling regularly. The"
type textarea "x"
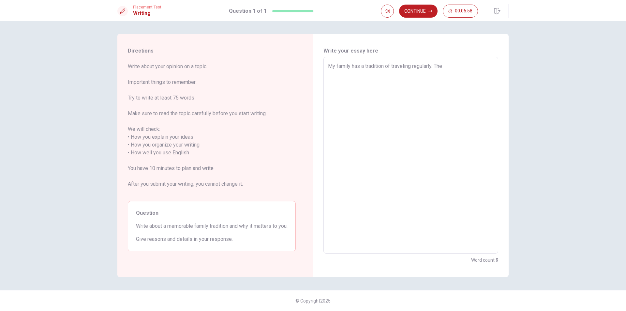
type textarea "My family has a tradition of traveling regularly. The m"
type textarea "x"
type textarea "My family has a tradition of traveling regularly. The mo"
type textarea "x"
type textarea "My family has a tradition of traveling regularly. The mos"
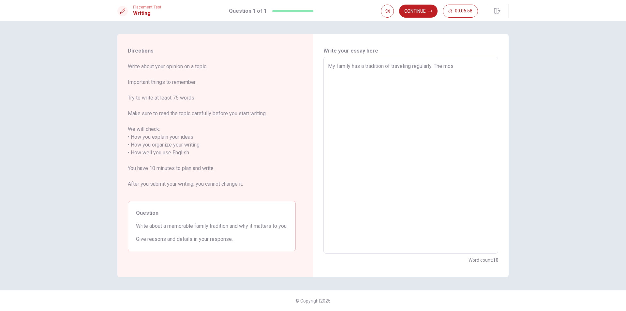
type textarea "x"
type textarea "My family has a tradition of traveling regularly. The most"
type textarea "x"
type textarea "My family has a tradition of traveling regularly. The most"
type textarea "x"
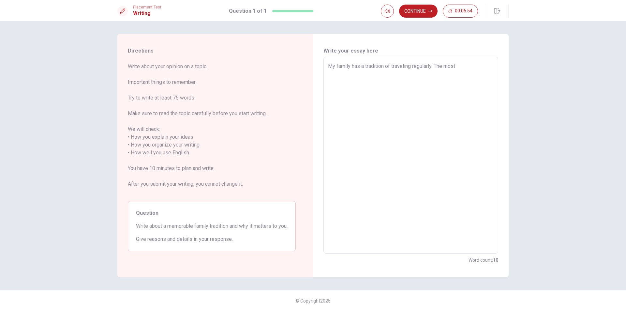
type textarea "My family has a tradition of traveling regularly. The most m"
type textarea "x"
type textarea "My family has a tradition of traveling regularly. The most me"
type textarea "x"
type textarea "My family has a tradition of traveling regularly. The most mem"
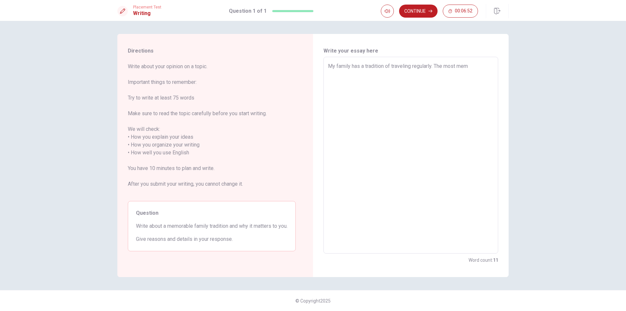
type textarea "x"
type textarea "My family has a tradition of traveling regularly. The most memo"
type textarea "x"
type textarea "My family has a tradition of traveling regularly. The most memor"
type textarea "x"
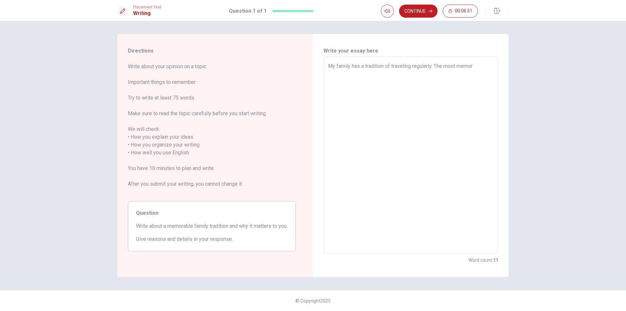
type textarea "My family has a tradition of traveling regularly. The most memora"
type textarea "x"
type textarea "My family has a tradition of traveling regularly. The most memorab"
type textarea "x"
type textarea "My family has a tradition of traveling regularly. The most memorabl"
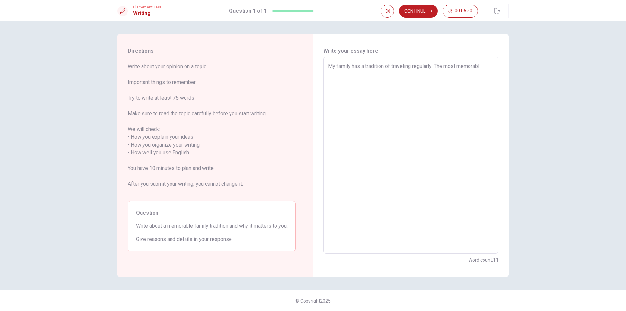
type textarea "x"
type textarea "My family has a tradition of traveling regularly. The most memorable"
type textarea "x"
type textarea "My family has a tradition of traveling regularly. The most memorable"
type textarea "x"
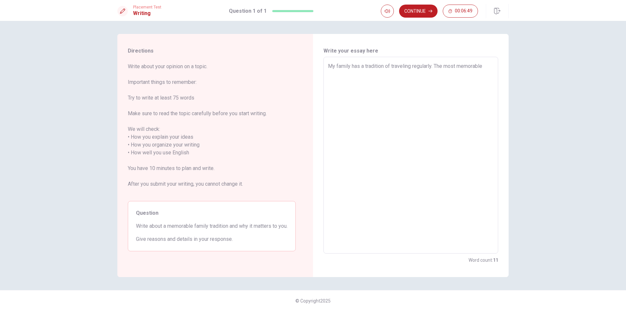
type textarea "My family has a tradition of traveling regularly. The most memorable t"
type textarea "x"
type textarea "My family has a tradition of traveling regularly. The most memorable th"
type textarea "x"
type textarea "My family has a tradition of traveling regularly. The most memorable thi"
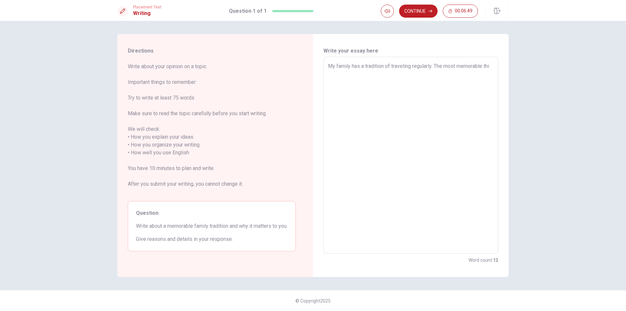
type textarea "x"
click at [312, 74] on textarea "My family has a tradition of traveling regularly. The most memorable thing, amo…" at bounding box center [411, 155] width 166 height 186
click at [312, 73] on textarea "My family has a tradition of traveling regularly. The most memorable thing, amo…" at bounding box center [411, 155] width 166 height 186
click at [312, 82] on textarea "My family has a tradition of traveling regularly. The most memorable thing, amo…" at bounding box center [411, 155] width 166 height 186
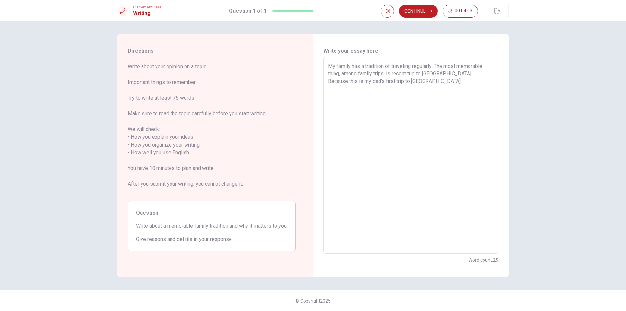
click at [312, 74] on textarea "My family has a tradition of traveling regularly. The most memorable thing, amo…" at bounding box center [411, 155] width 166 height 186
click at [312, 83] on textarea "My family has a tradition of traveling regularly. The most memorable thing, amo…" at bounding box center [411, 155] width 166 height 186
click at [312, 75] on textarea "My family has a tradition of traveling regularly. The most memorable thing, amo…" at bounding box center [411, 155] width 166 height 186
click at [312, 82] on textarea "My family has a tradition of traveling regularly. The most memorable thing, amo…" at bounding box center [411, 155] width 166 height 186
drag, startPoint x: 415, startPoint y: 81, endPoint x: 421, endPoint y: 83, distance: 6.3
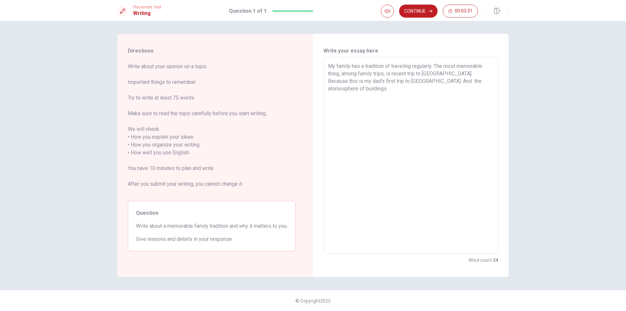
click at [312, 81] on textarea "My family has a tradition of traveling regularly. The most memorable thing, amo…" at bounding box center [411, 155] width 166 height 186
click at [312, 80] on textarea "My family has a tradition of traveling regularly. The most memorable thing, amo…" at bounding box center [411, 155] width 166 height 186
drag, startPoint x: 397, startPoint y: 81, endPoint x: 416, endPoint y: 84, distance: 18.8
click at [312, 82] on textarea "My family has a tradition of traveling regularly. The most memorable thing, amo…" at bounding box center [411, 155] width 166 height 186
click at [312, 80] on textarea "My family has a tradition of traveling regularly. The most memorable thing, amo…" at bounding box center [411, 155] width 166 height 186
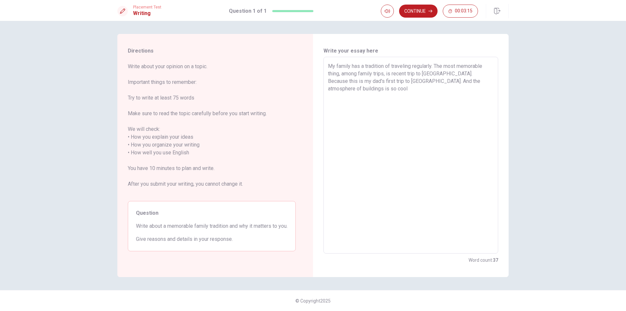
drag, startPoint x: 396, startPoint y: 81, endPoint x: 386, endPoint y: 83, distance: 10.2
click at [312, 83] on textarea "My family has a tradition of traveling regularly. The most memorable thing, amo…" at bounding box center [411, 155] width 166 height 186
click at [312, 80] on textarea "My family has a tradition of traveling regularly. The most memorable thing, amo…" at bounding box center [411, 155] width 166 height 186
click at [312, 82] on textarea "My family has a tradition of traveling regularly. The most memorable thing, amo…" at bounding box center [411, 155] width 166 height 186
click at [312, 81] on textarea "My family has a tradition of traveling regularly. The most memorable thing, amo…" at bounding box center [411, 155] width 166 height 186
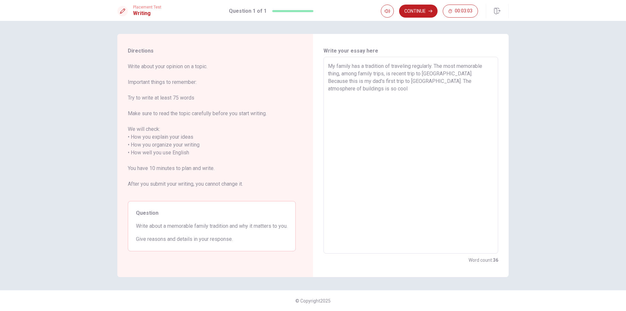
click at [312, 81] on textarea "My family has a tradition of traveling regularly. The most memorable thing, amo…" at bounding box center [411, 155] width 166 height 186
click at [312, 80] on textarea "My family has a tradition of traveling regularly. The most memorable thing, amo…" at bounding box center [411, 155] width 166 height 186
click at [312, 81] on textarea "My family has a tradition of traveling regularly. The most memorable thing, amo…" at bounding box center [411, 155] width 166 height 186
click at [312, 89] on textarea "My family has a tradition of traveling regularly. The most memorable thing, amo…" at bounding box center [411, 155] width 166 height 186
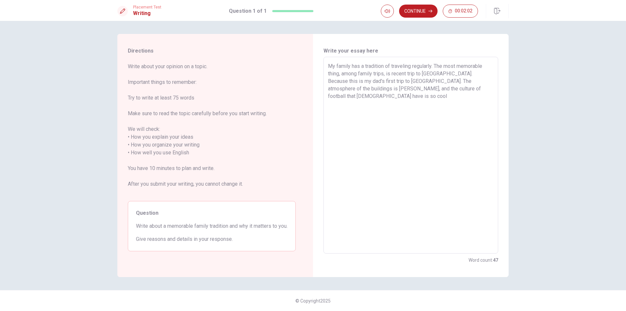
click at [312, 89] on textarea "My family has a tradition of traveling regularly. The most memorable thing, amo…" at bounding box center [411, 155] width 166 height 186
click at [312, 90] on textarea "My family has a tradition of traveling regularly. The most memorable thing, amo…" at bounding box center [411, 155] width 166 height 186
click at [312, 89] on textarea "My family has a tradition of traveling regularly. The most memorable thing, amo…" at bounding box center [411, 155] width 166 height 186
click at [312, 99] on textarea "My family has a tradition of traveling regularly. The most memorable thing, amo…" at bounding box center [411, 155] width 166 height 186
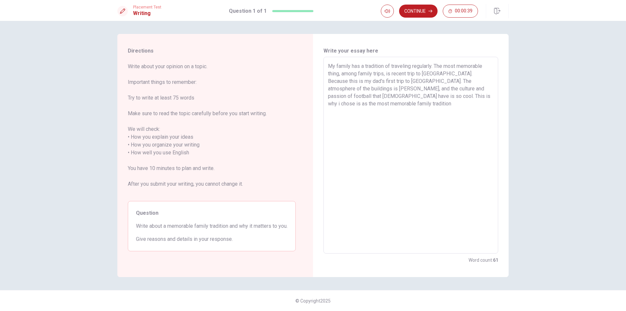
click at [312, 96] on textarea "My family has a tradition of traveling regularly. The most memorable thing, amo…" at bounding box center [411, 155] width 166 height 186
click at [312, 97] on textarea "My family has a tradition of traveling regularly. The most memorable thing, amo…" at bounding box center [411, 155] width 166 height 186
click at [312, 96] on textarea "My family has a tradition of traveling regularly. The most memorable thing, amo…" at bounding box center [411, 155] width 166 height 186
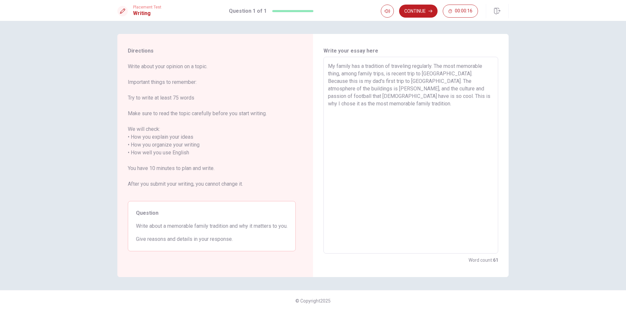
click at [312, 97] on textarea "My family has a tradition of traveling regularly. The most memorable thing, amo…" at bounding box center [411, 155] width 166 height 186
click at [312, 81] on textarea "My family has a tradition of traveling regularly. The most memorable thing, amo…" at bounding box center [411, 155] width 166 height 186
click at [312, 106] on textarea "My family has a tradition of traveling regularly. The most memorable thing, amo…" at bounding box center [411, 155] width 166 height 186
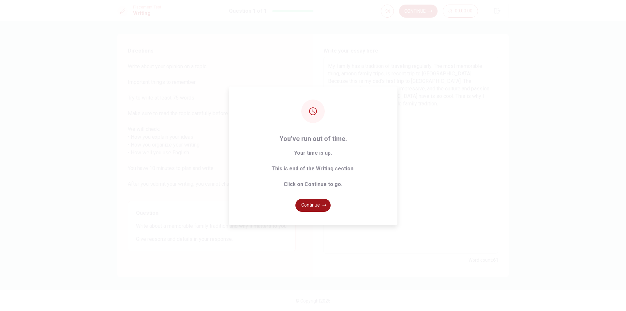
click at [312, 205] on icon "button" at bounding box center [325, 205] width 4 height 4
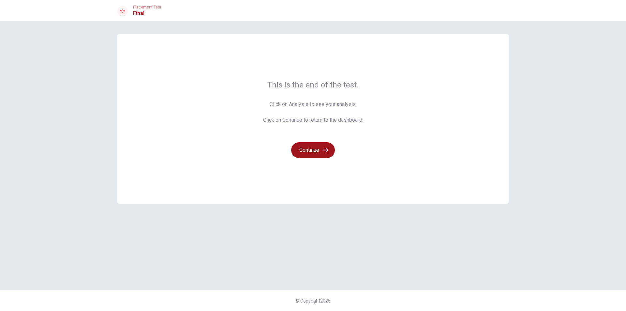
click at [312, 148] on button "Continue" at bounding box center [313, 150] width 44 height 16
